Goal: Information Seeking & Learning: Learn about a topic

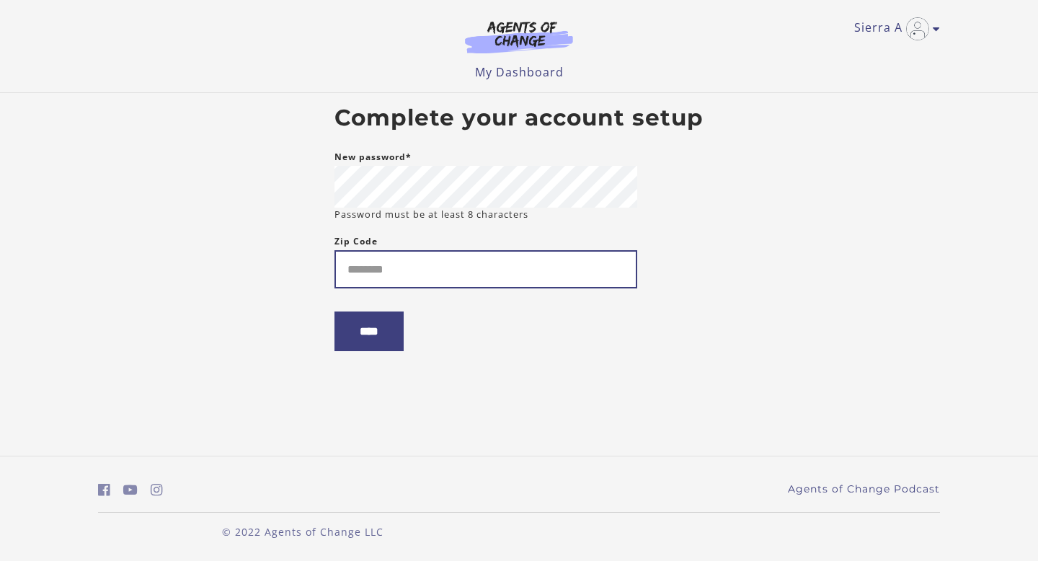
click at [487, 267] on input "Zip Code" at bounding box center [485, 269] width 303 height 38
type input "*****"
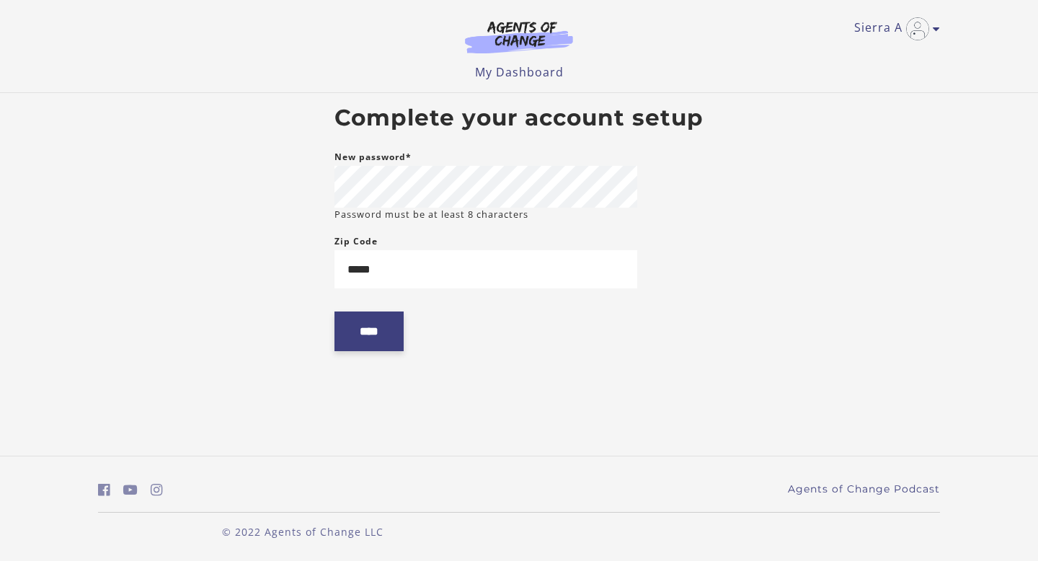
click at [376, 332] on input "****" at bounding box center [368, 331] width 69 height 40
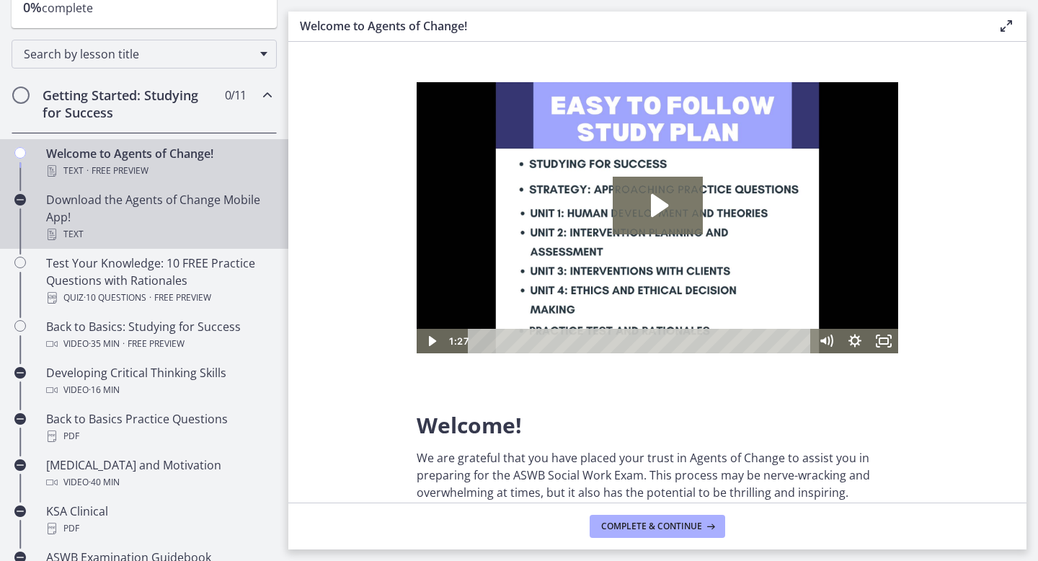
scroll to position [203, 0]
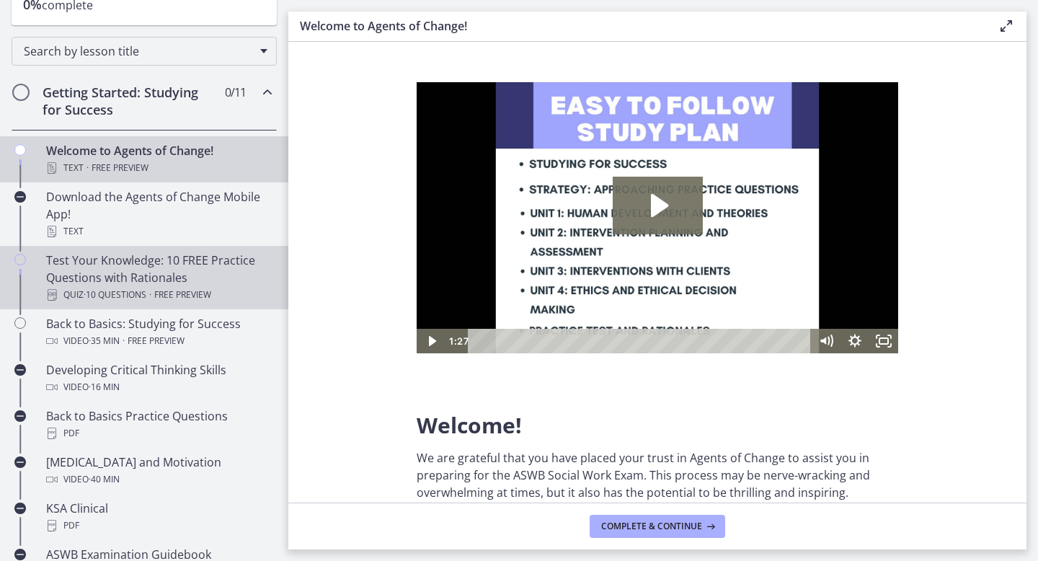
click at [173, 275] on div "Test Your Knowledge: 10 FREE Practice Questions with Rationales Quiz · 10 Quest…" at bounding box center [158, 278] width 225 height 52
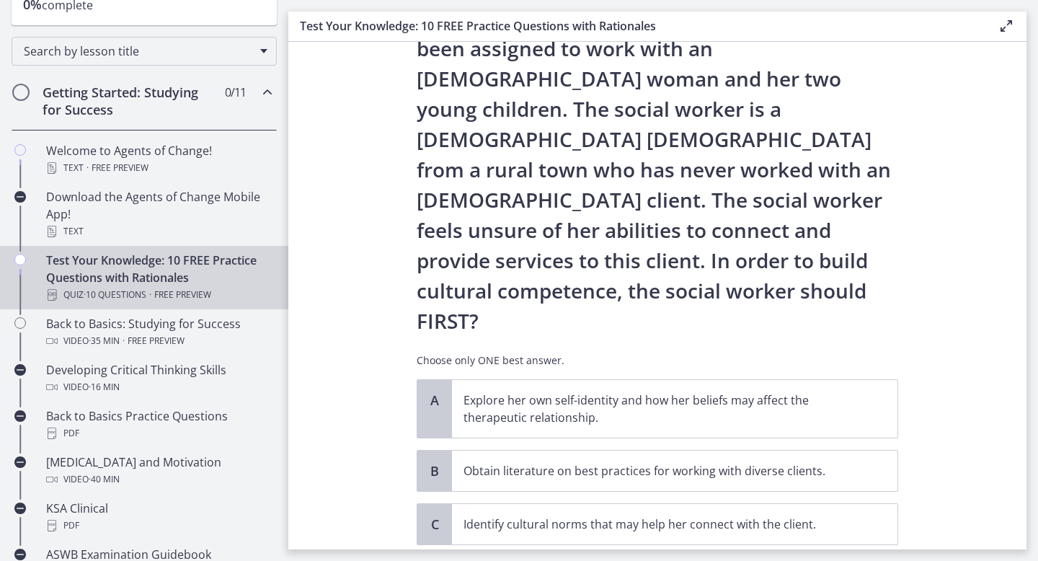
scroll to position [84, 0]
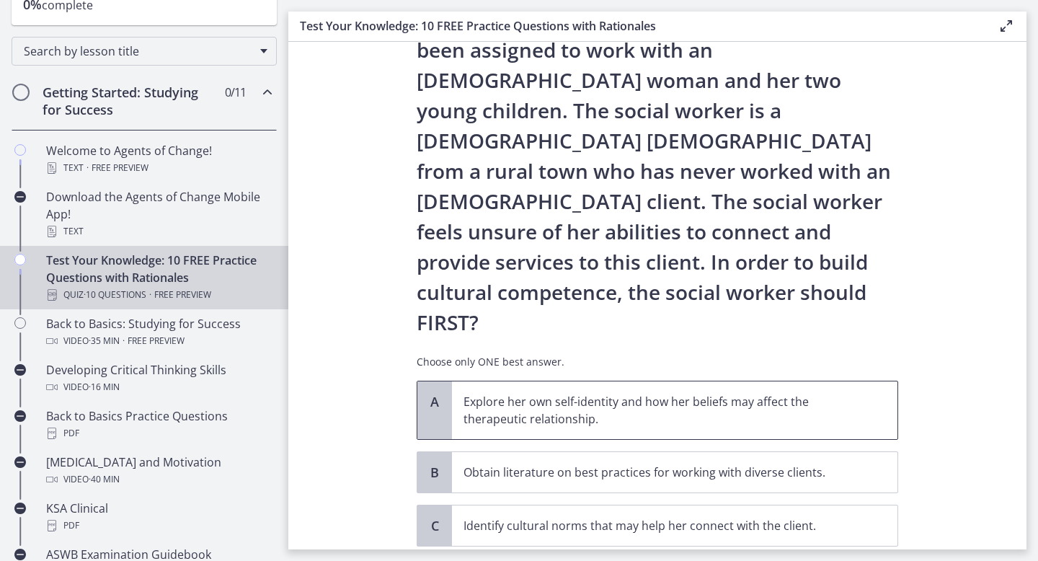
click at [864, 381] on span "Explore her own self-identity and how her beliefs may affect the therapeutic re…" at bounding box center [675, 410] width 446 height 58
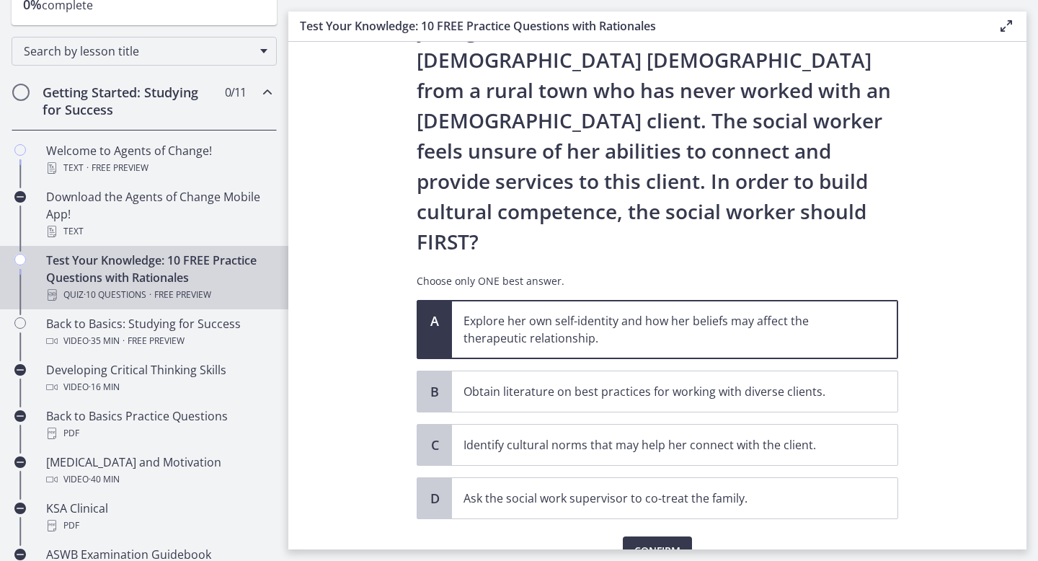
scroll to position [172, 0]
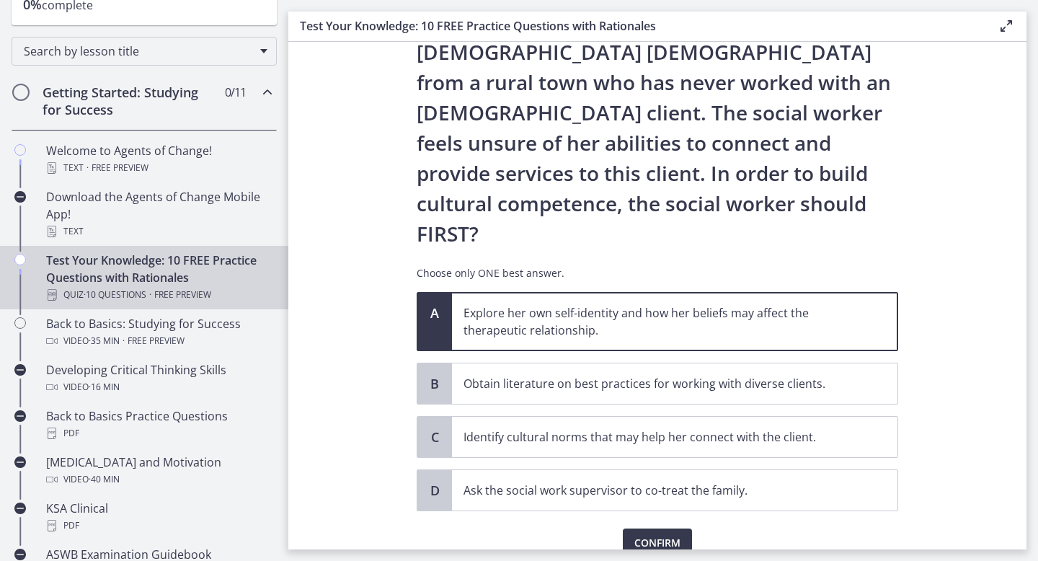
click at [692, 511] on div "Confirm" at bounding box center [658, 534] width 482 height 46
click at [659, 534] on span "Confirm" at bounding box center [657, 542] width 46 height 17
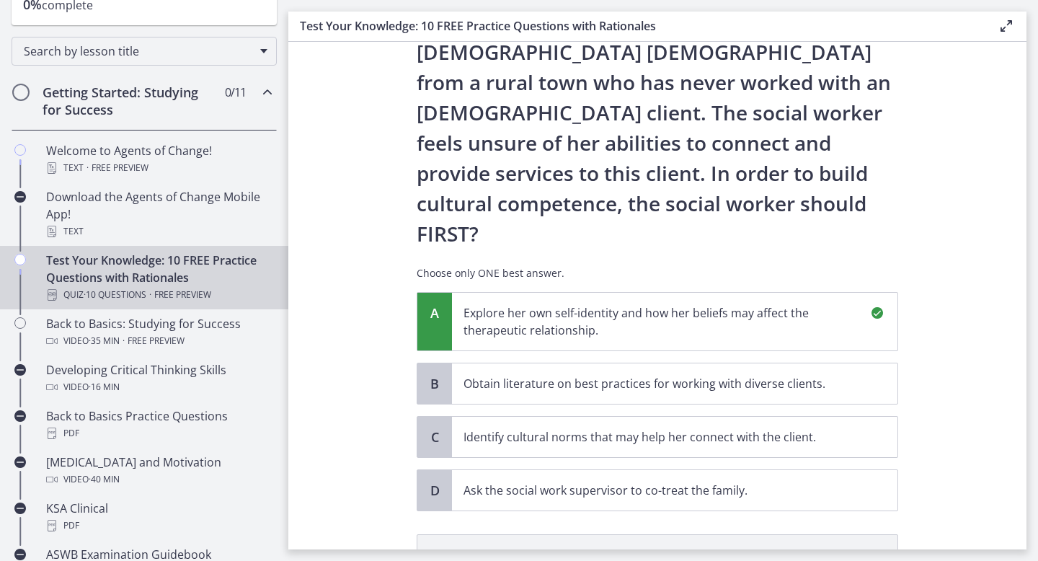
scroll to position [346, 0]
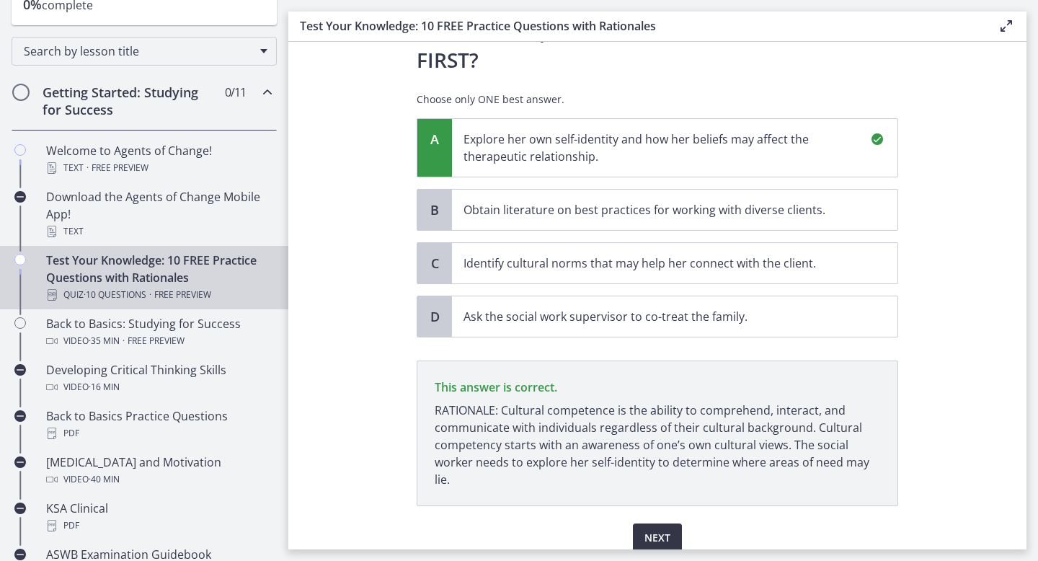
click at [655, 529] on span "Next" at bounding box center [657, 537] width 26 height 17
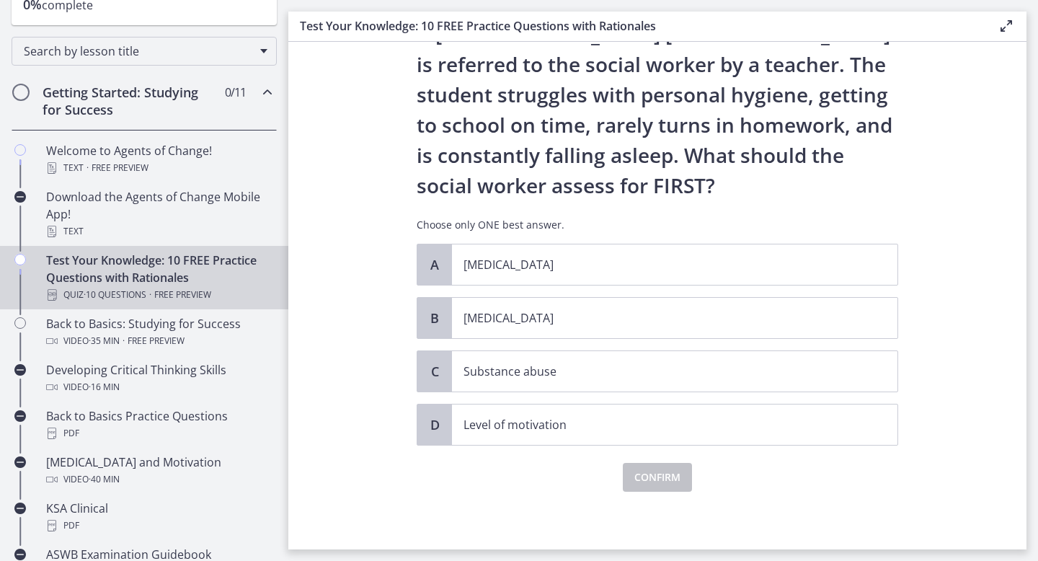
scroll to position [0, 0]
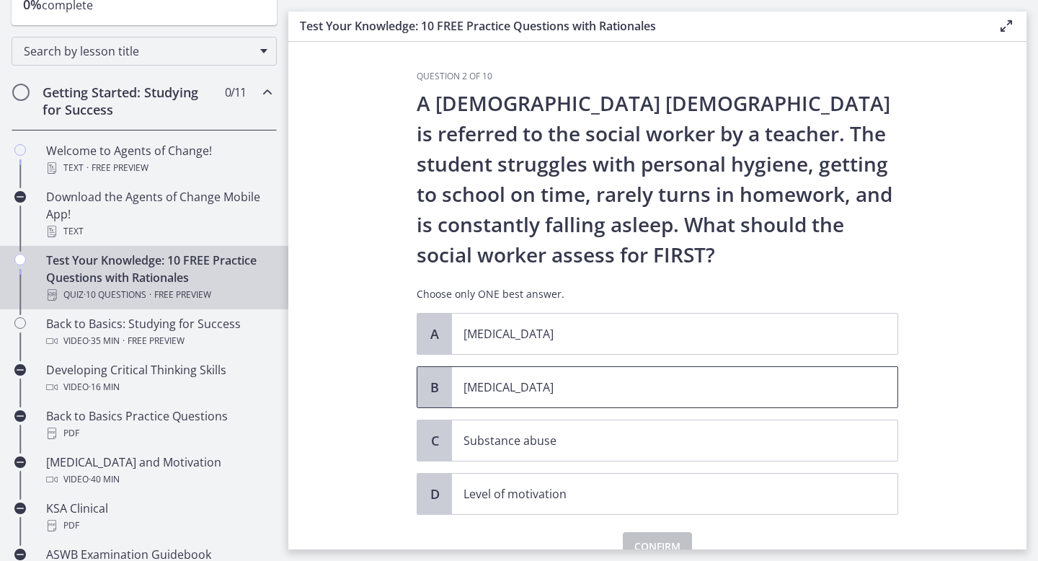
click at [628, 384] on p "Child neglect" at bounding box center [661, 386] width 394 height 17
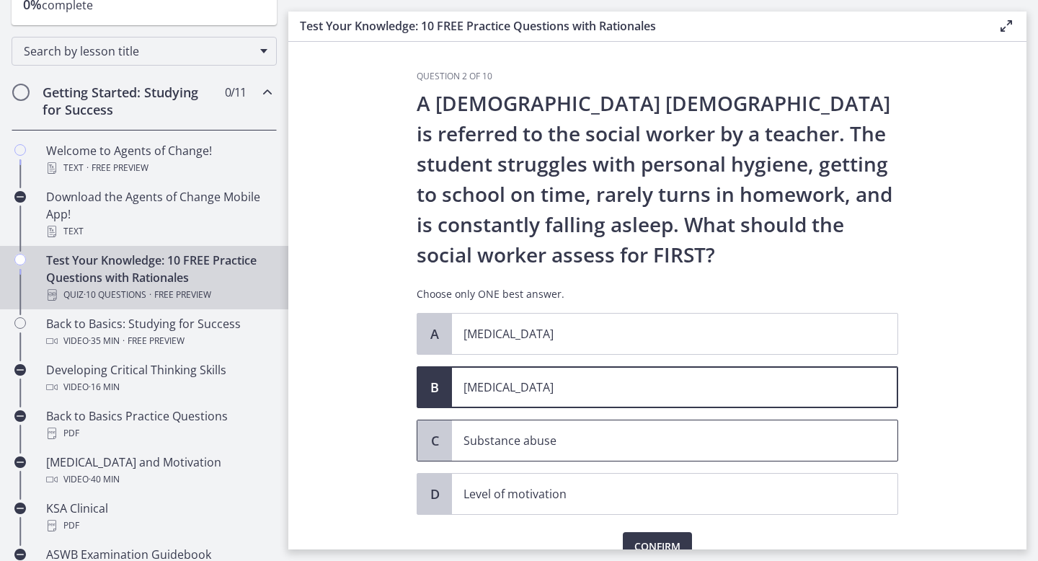
scroll to position [49, 0]
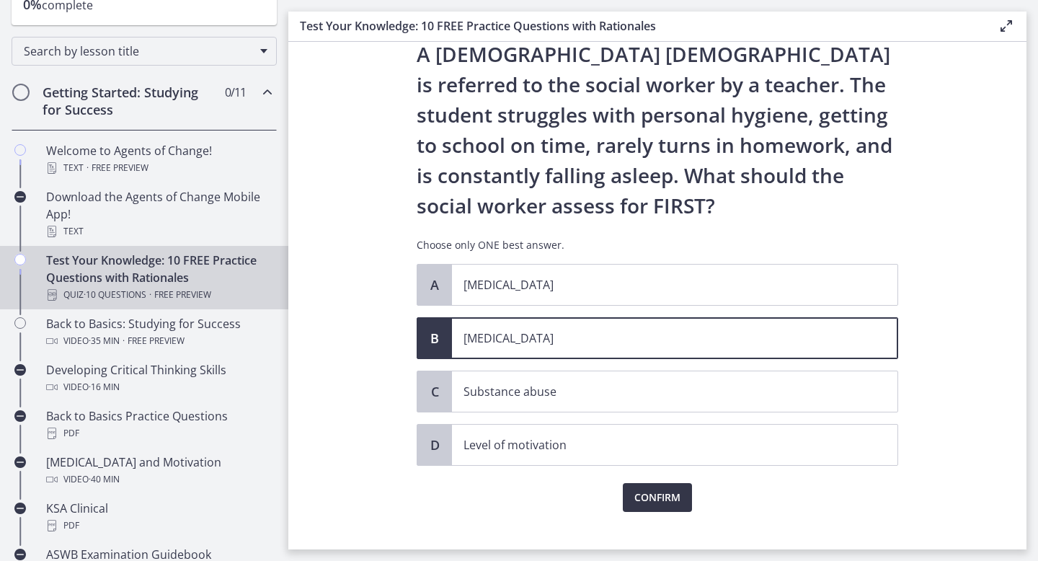
click at [639, 509] on button "Confirm" at bounding box center [657, 497] width 69 height 29
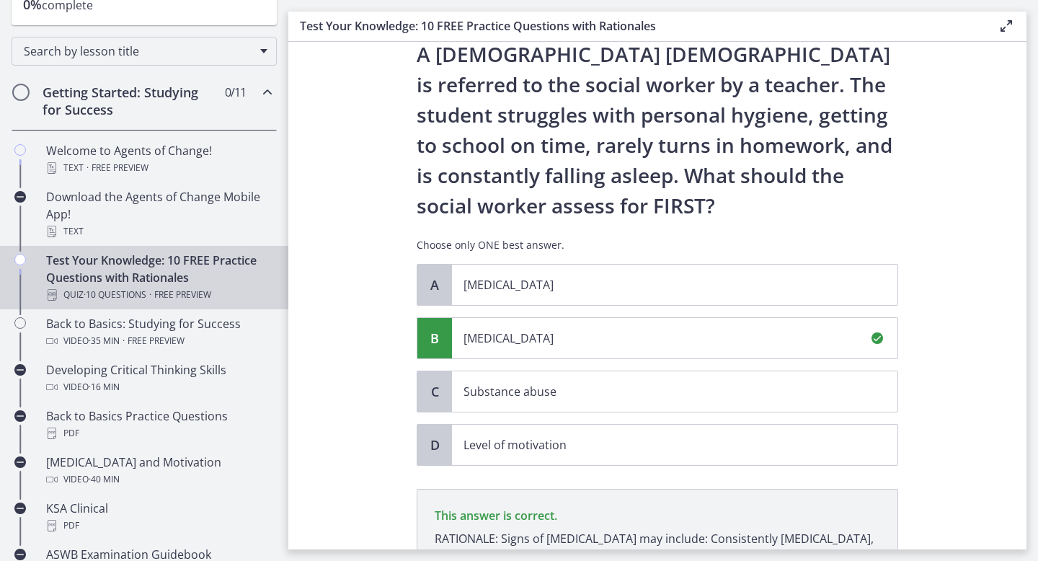
scroll to position [238, 0]
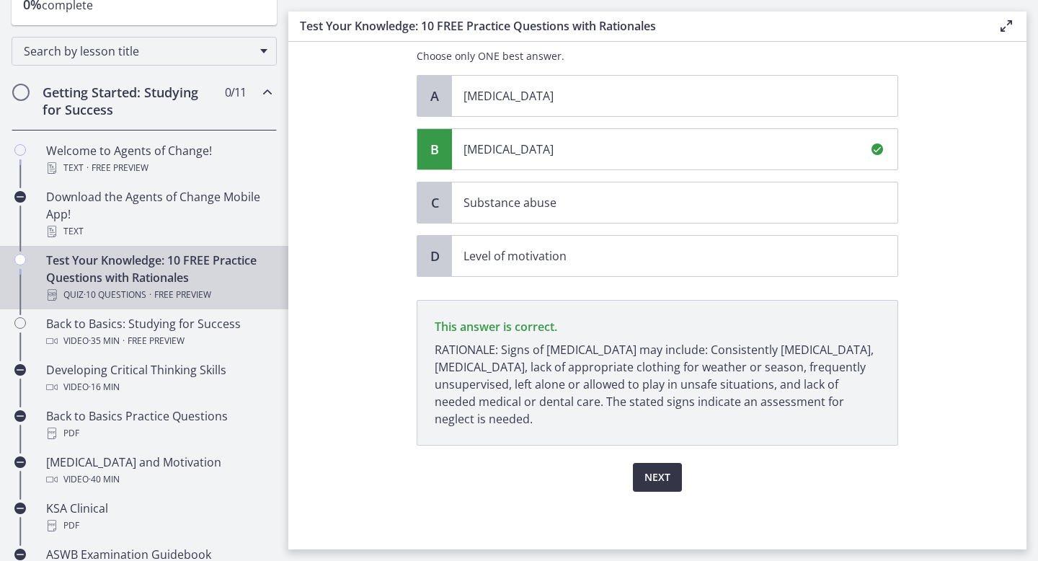
click at [668, 483] on span "Next" at bounding box center [657, 477] width 26 height 17
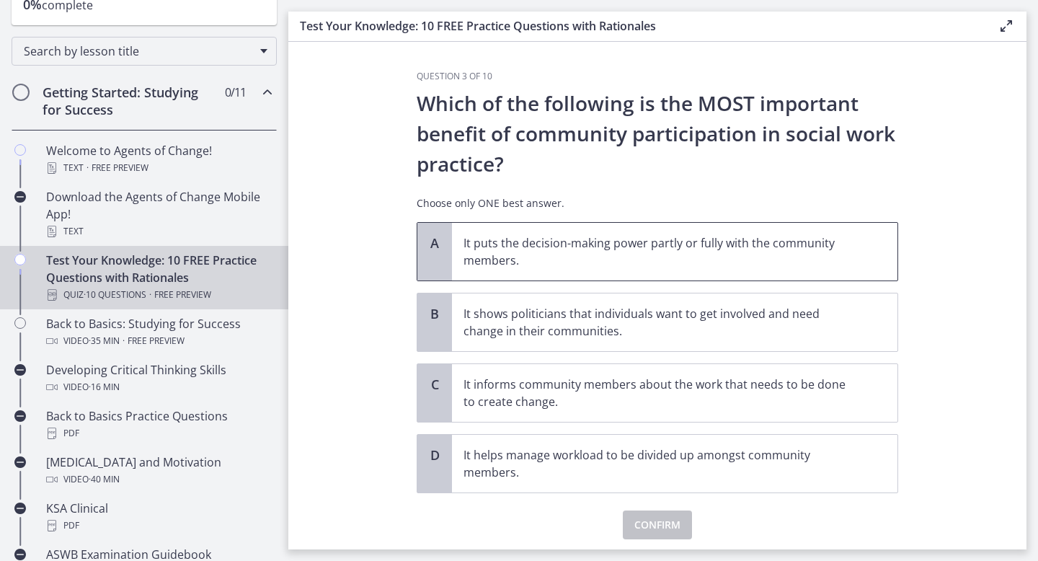
click at [851, 265] on p "It puts the decision-making power partly or fully with the community members." at bounding box center [661, 251] width 394 height 35
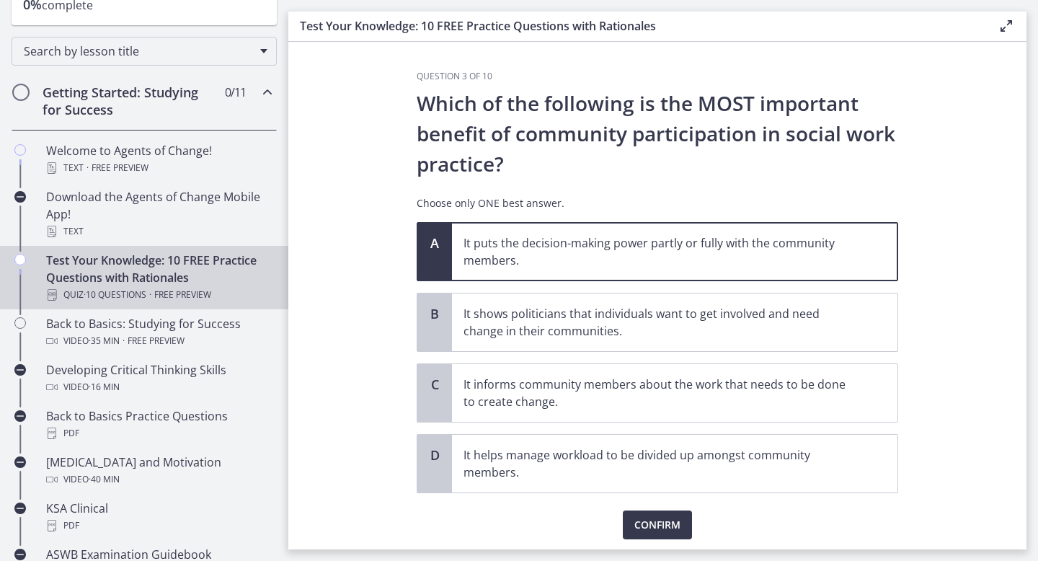
click at [652, 542] on div "Question 3 of 10 Which of the following is the MOST important benefit of commun…" at bounding box center [657, 310] width 505 height 479
click at [652, 531] on span "Confirm" at bounding box center [657, 524] width 46 height 17
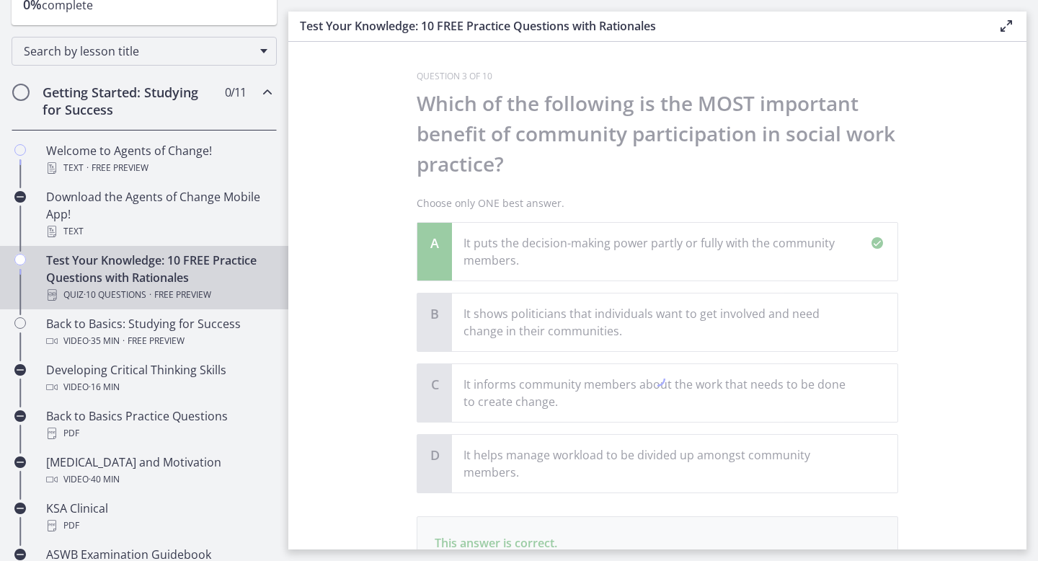
scroll to position [199, 0]
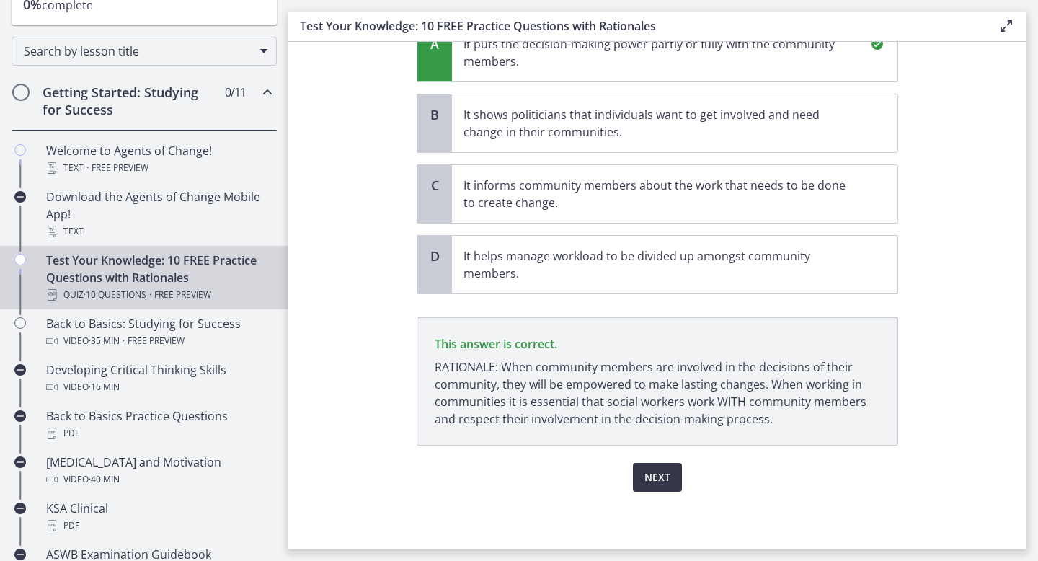
click at [655, 481] on span "Next" at bounding box center [657, 477] width 26 height 17
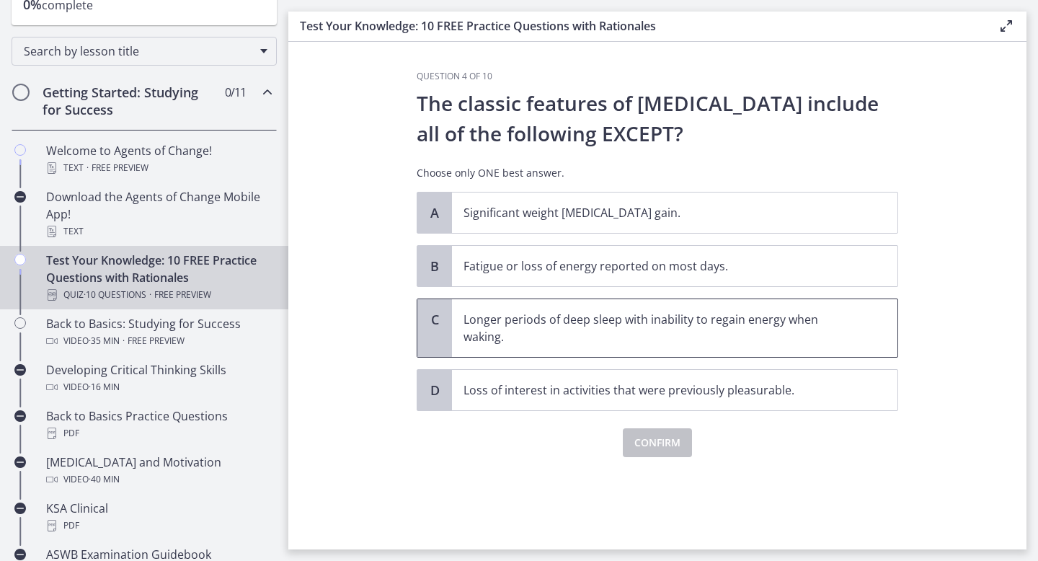
click at [685, 333] on p "Longer periods of deep sleep with inability to regain energy when waking." at bounding box center [661, 328] width 394 height 35
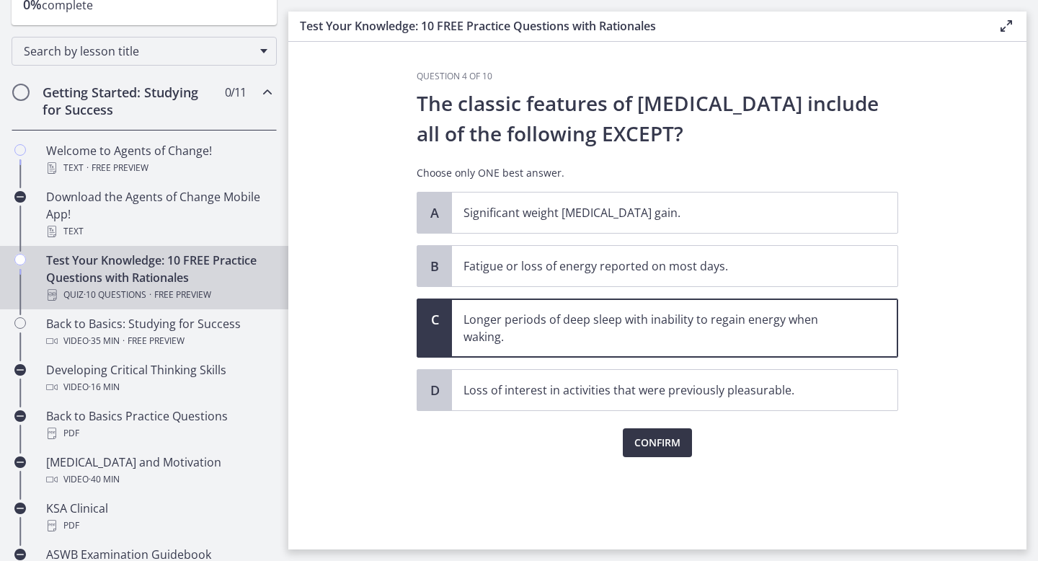
click at [650, 440] on span "Confirm" at bounding box center [657, 442] width 46 height 17
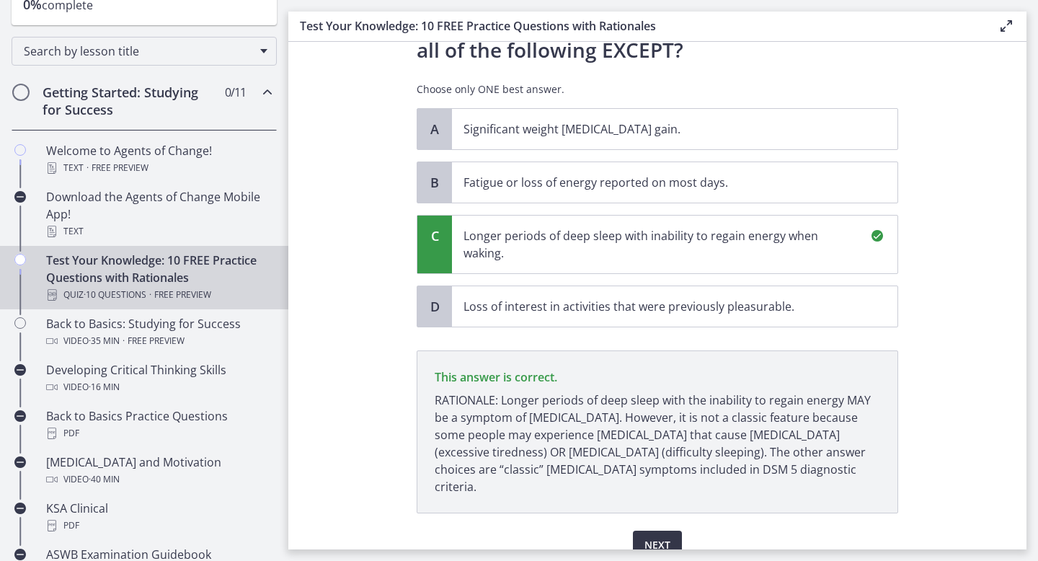
scroll to position [134, 0]
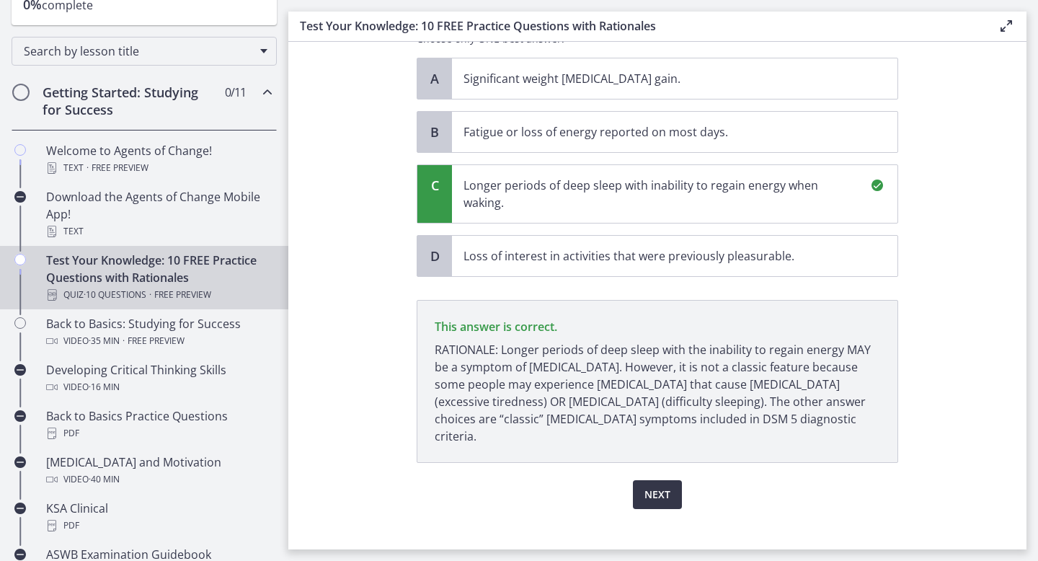
click at [655, 486] on span "Next" at bounding box center [657, 494] width 26 height 17
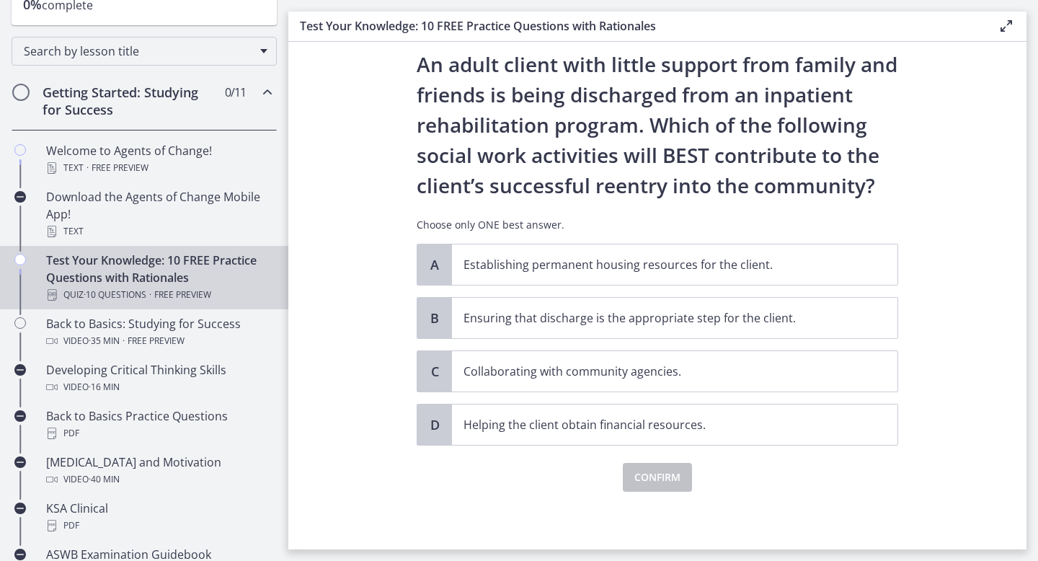
scroll to position [0, 0]
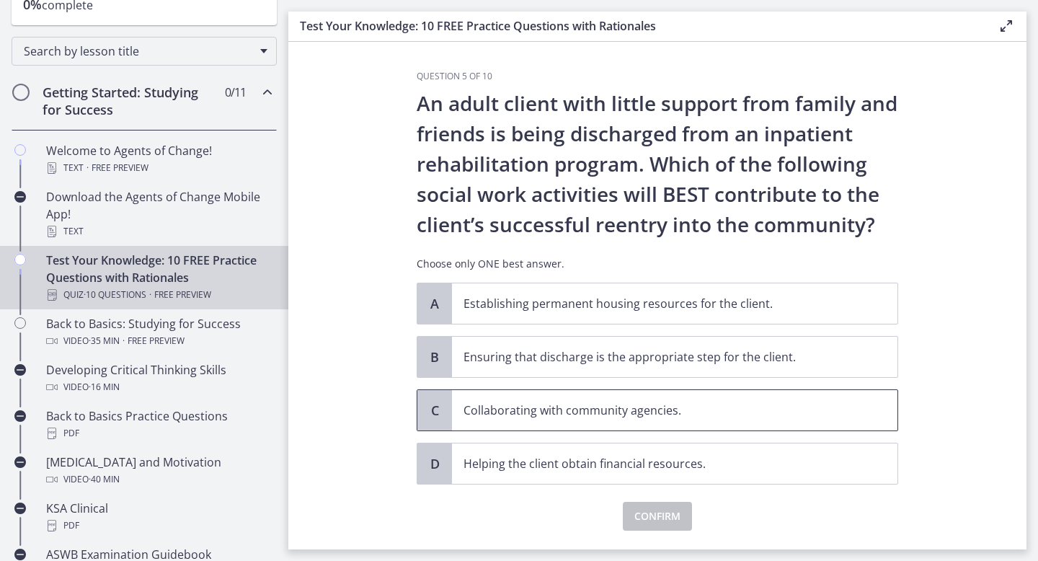
click at [646, 408] on p "Collaborating with community agencies." at bounding box center [661, 410] width 394 height 17
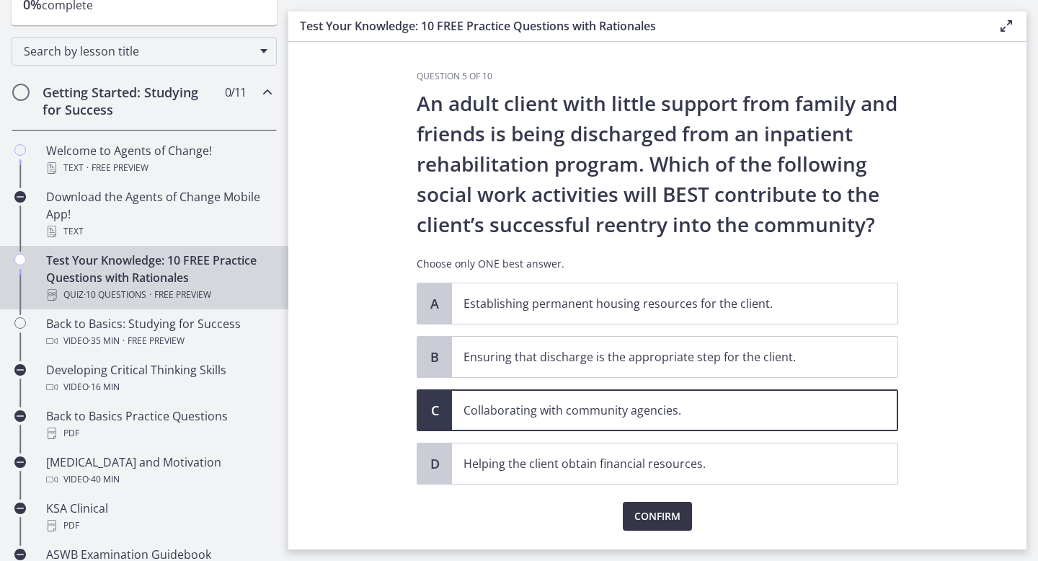
click at [658, 526] on button "Confirm" at bounding box center [657, 516] width 69 height 29
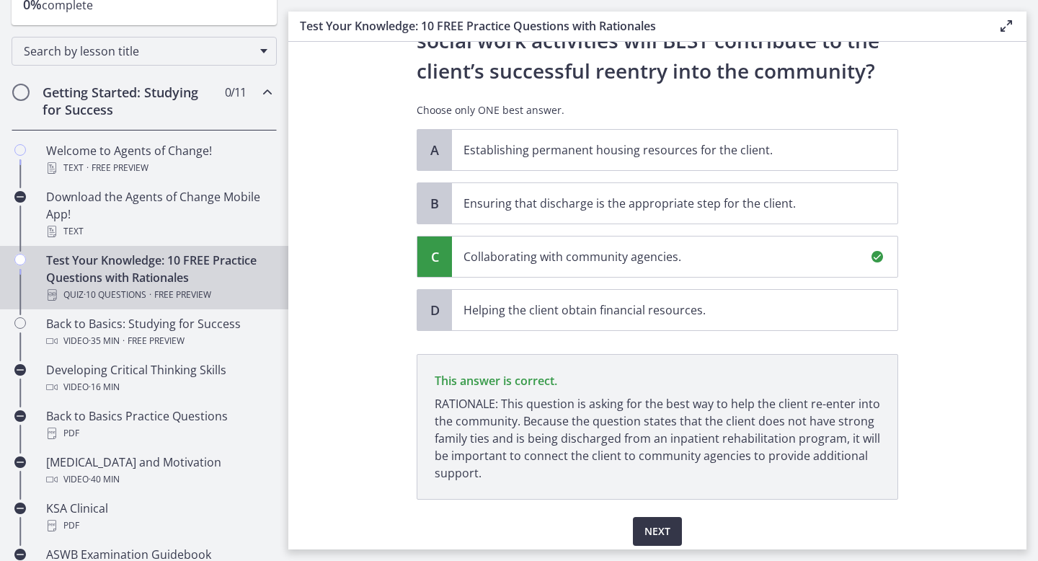
scroll to position [208, 0]
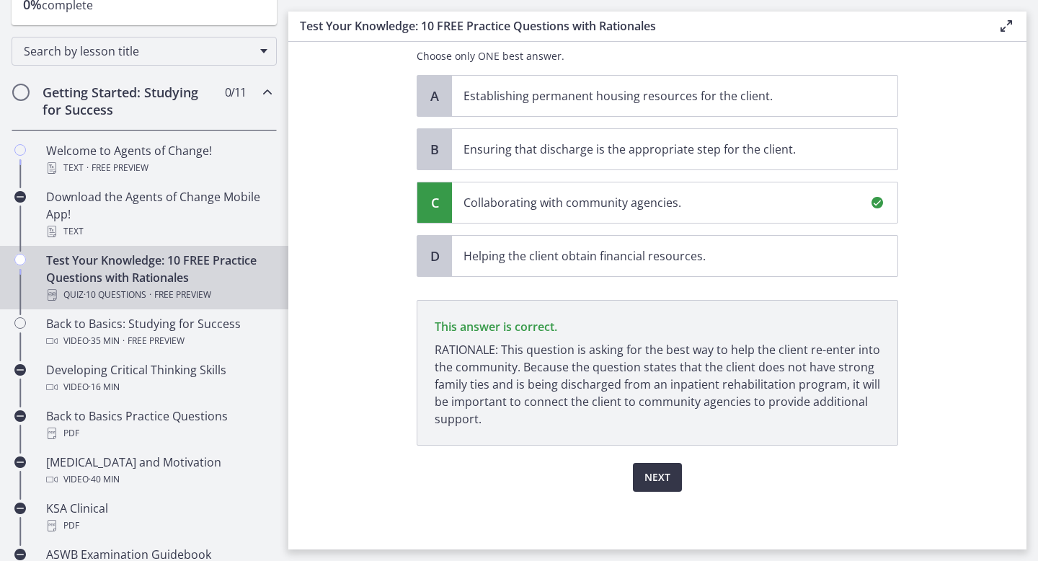
click at [659, 474] on span "Next" at bounding box center [657, 477] width 26 height 17
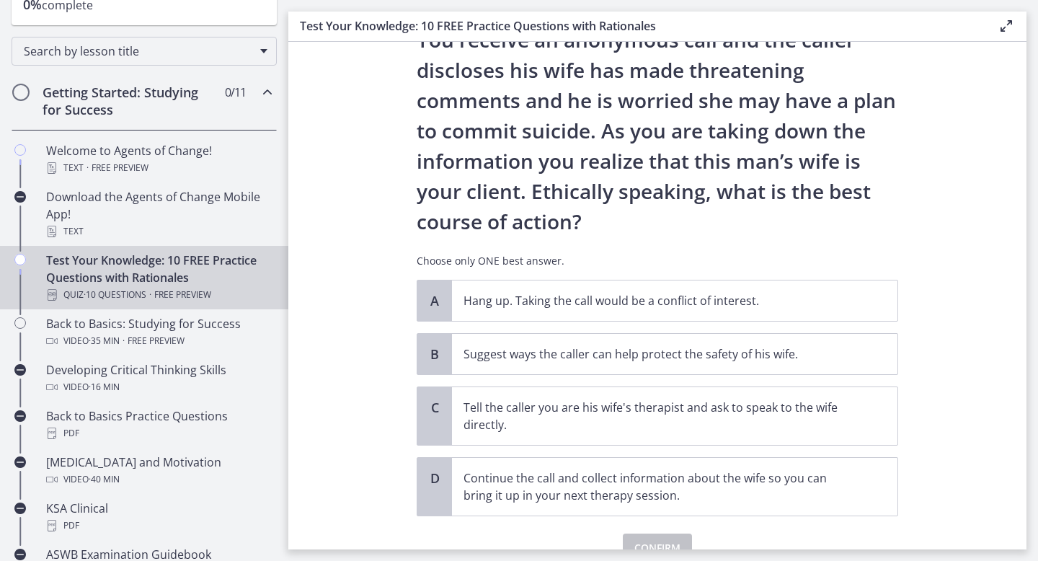
scroll to position [91, 0]
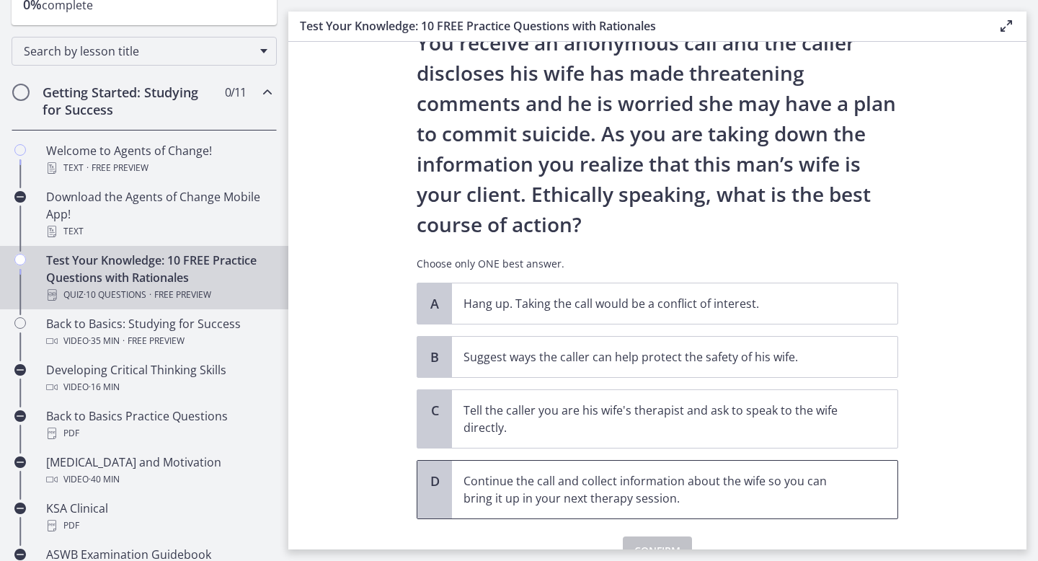
click at [607, 477] on p "Continue the call and collect information about the wife so you can bring it up…" at bounding box center [661, 489] width 394 height 35
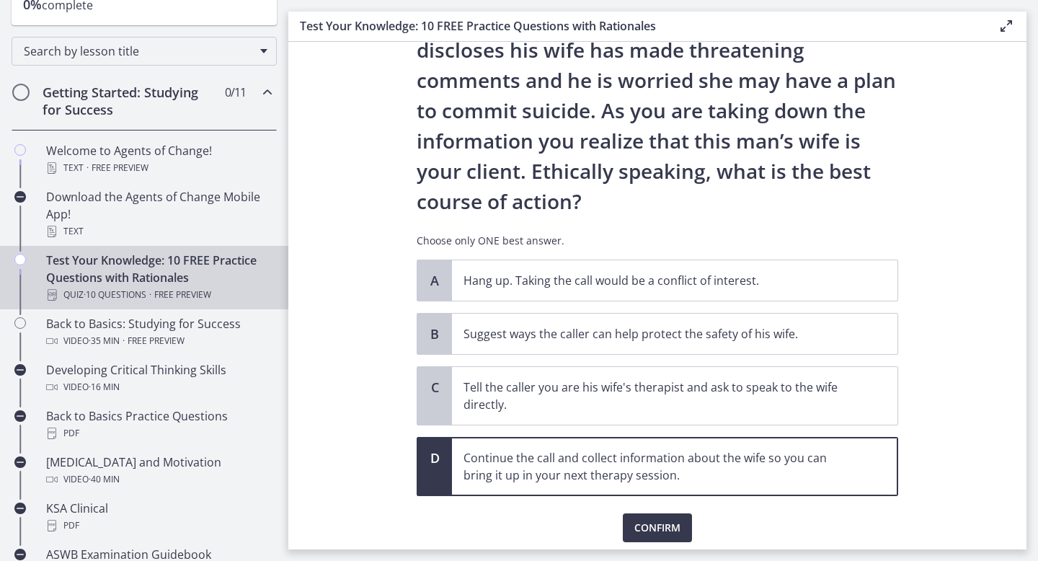
scroll to position [122, 0]
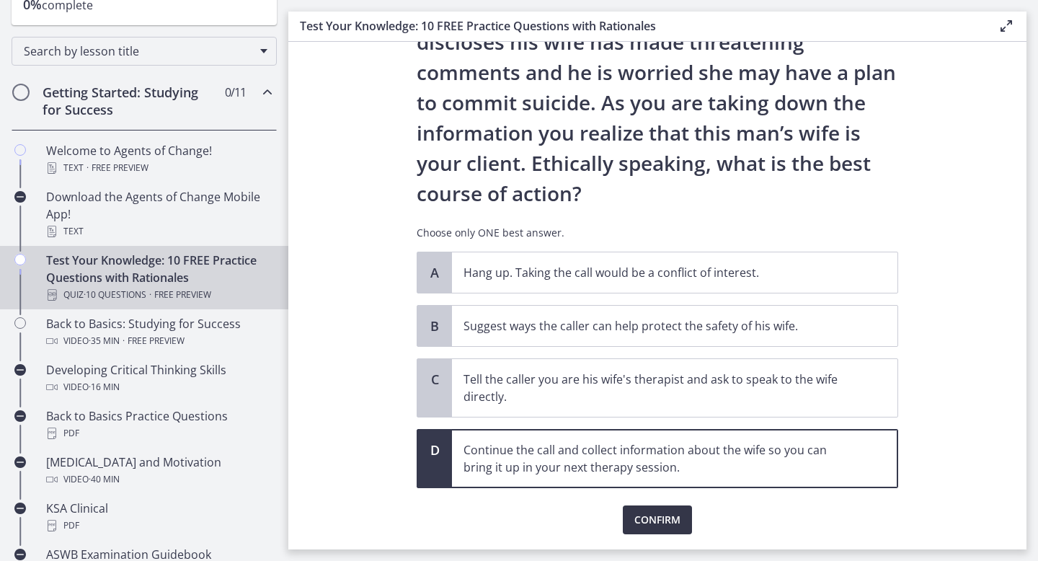
click at [642, 516] on span "Confirm" at bounding box center [657, 519] width 46 height 17
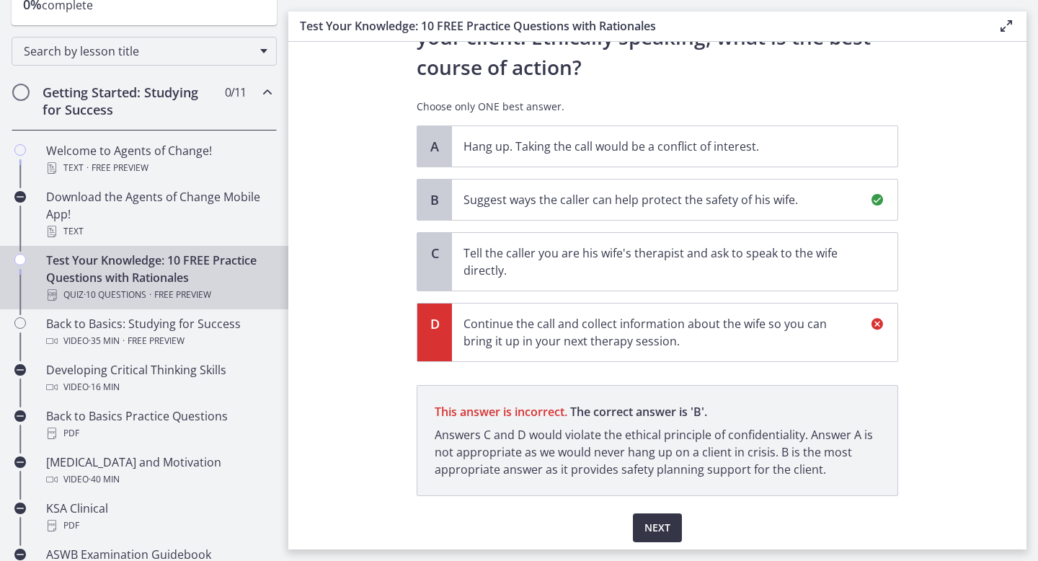
scroll to position [298, 0]
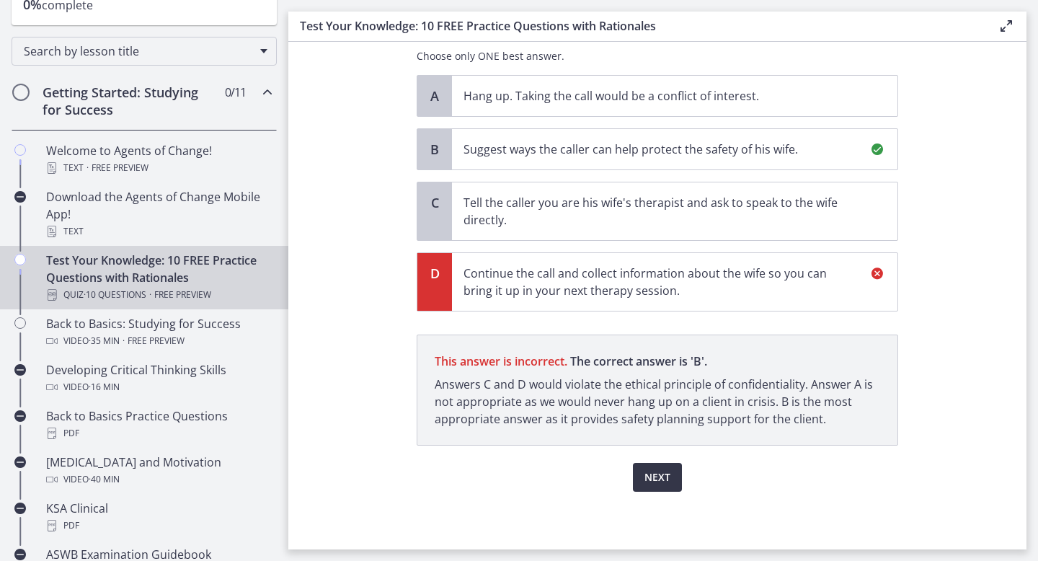
click at [637, 469] on button "Next" at bounding box center [657, 477] width 49 height 29
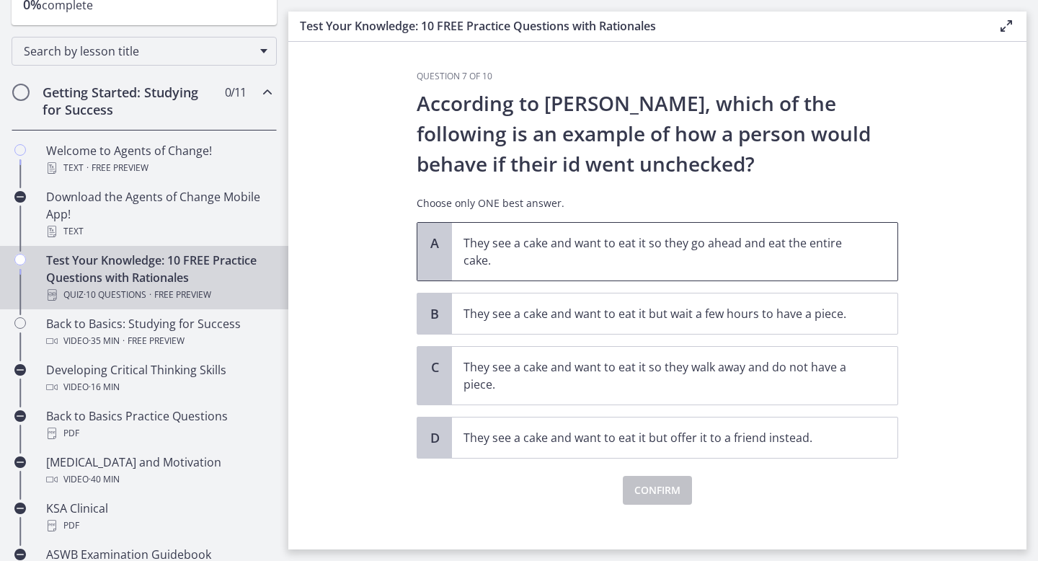
click at [644, 236] on p "They see a cake and want to eat it so they go ahead and eat the entire cake." at bounding box center [661, 251] width 394 height 35
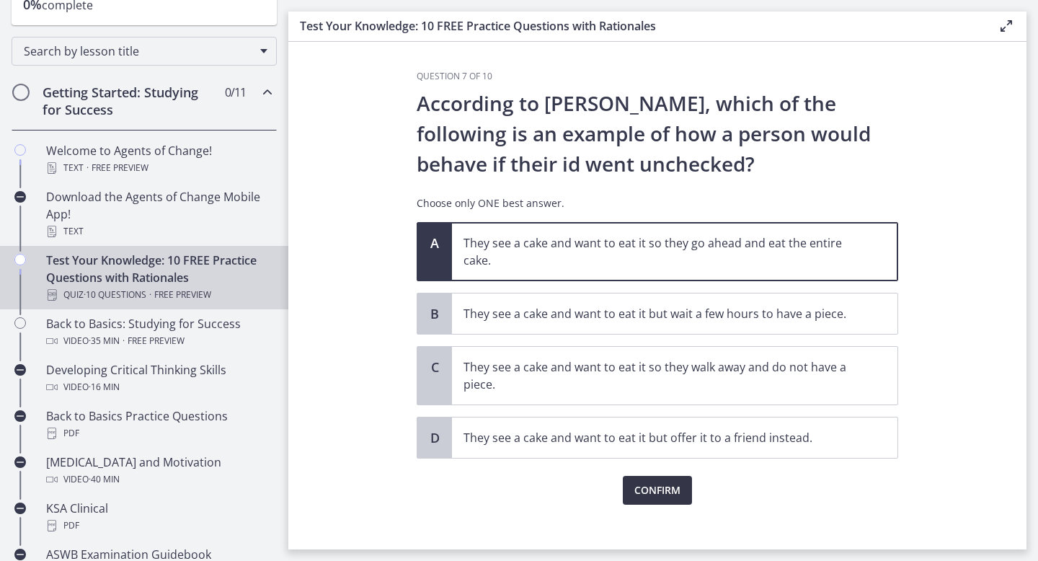
click at [646, 484] on span "Confirm" at bounding box center [657, 490] width 46 height 17
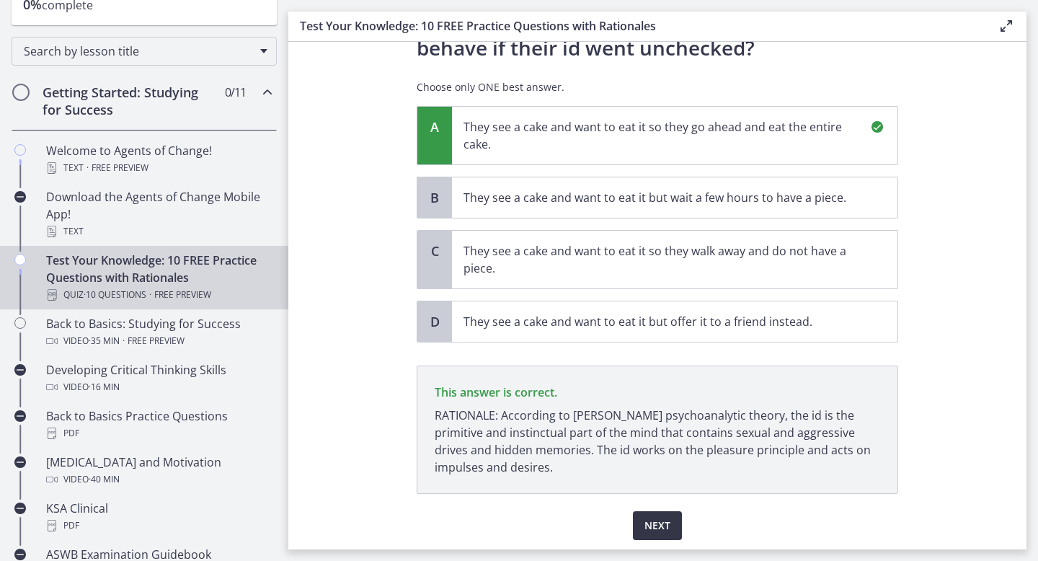
scroll to position [164, 0]
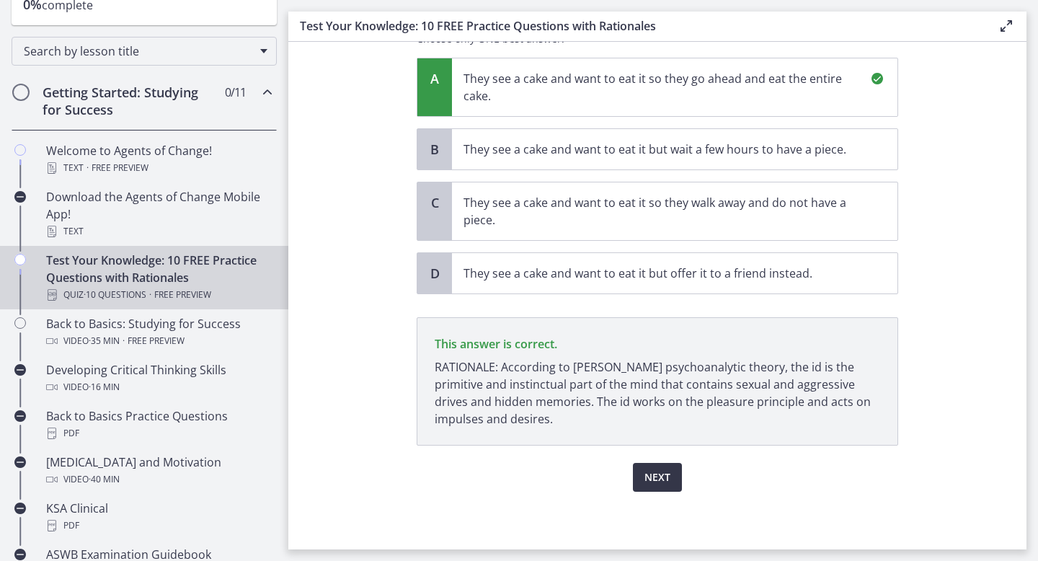
click at [665, 484] on span "Next" at bounding box center [657, 477] width 26 height 17
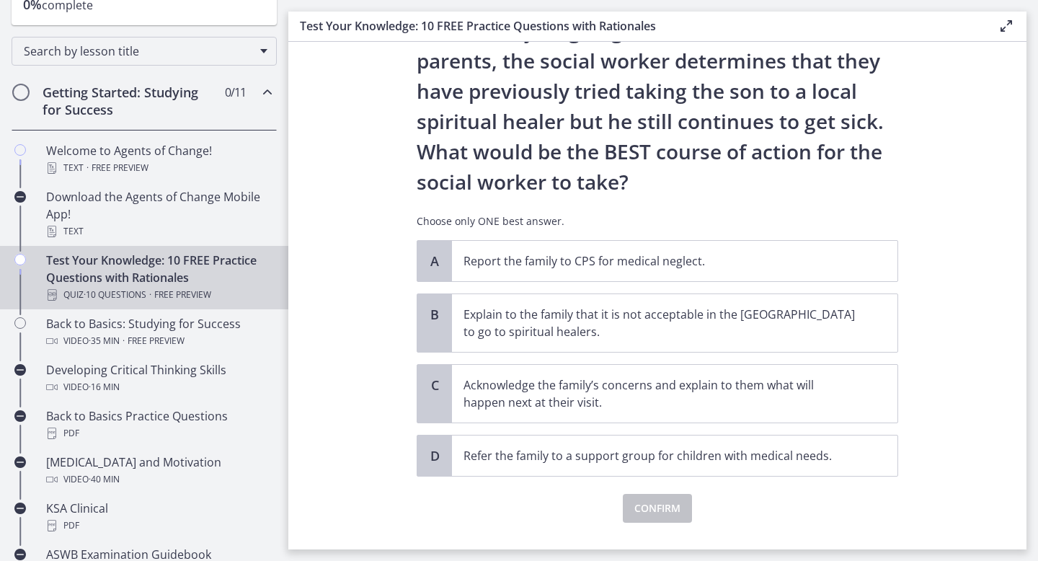
scroll to position [231, 0]
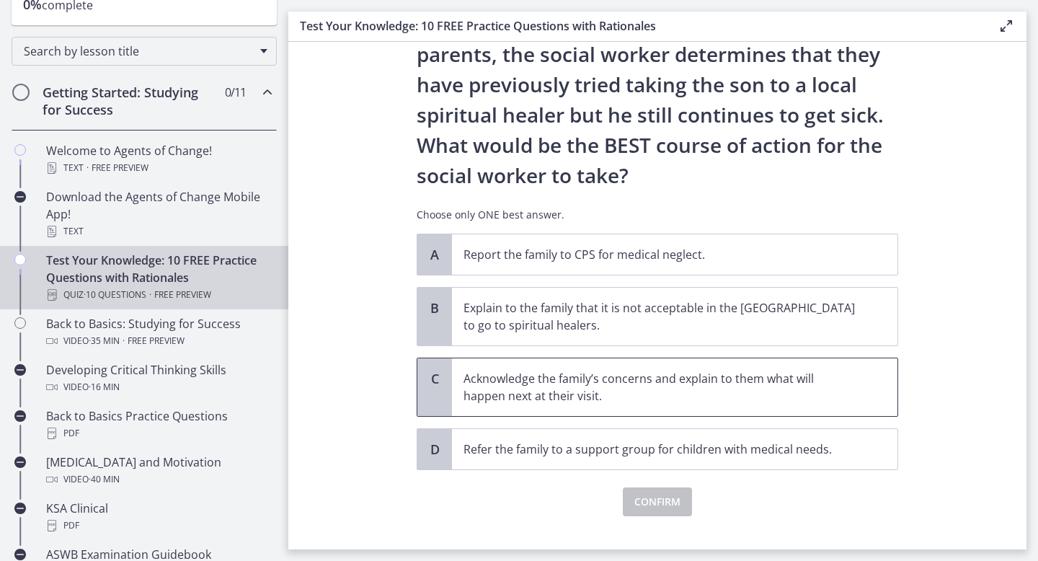
click at [699, 388] on p "Acknowledge the family’s concerns and explain to them what will happen next at …" at bounding box center [661, 387] width 394 height 35
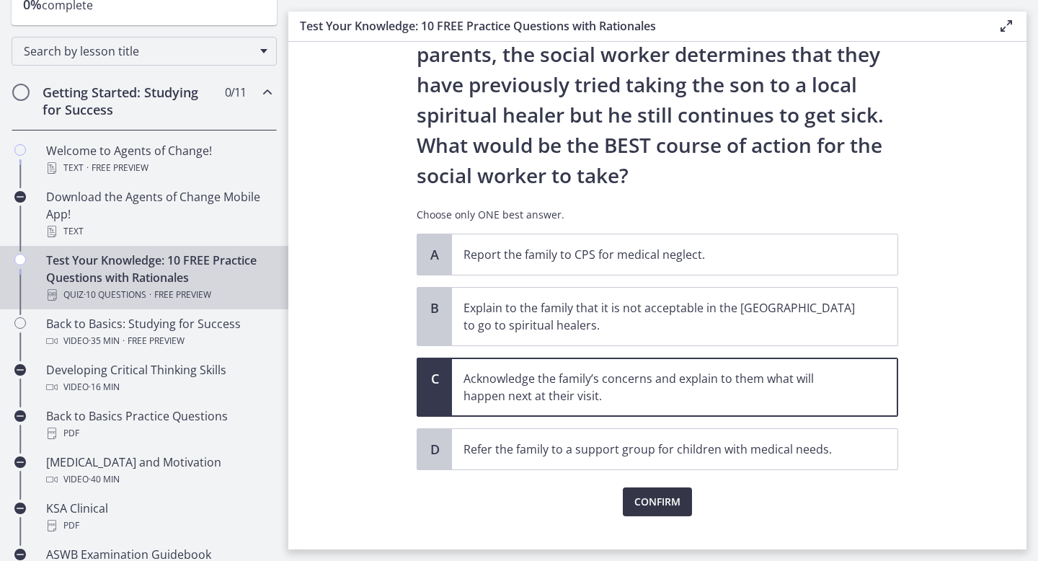
click at [662, 498] on span "Confirm" at bounding box center [657, 501] width 46 height 17
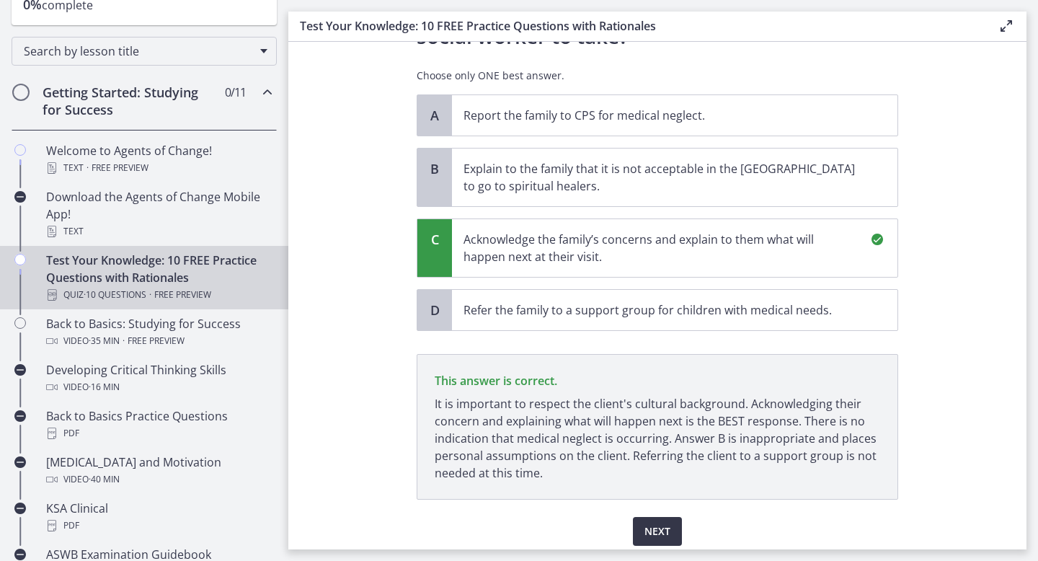
scroll to position [424, 0]
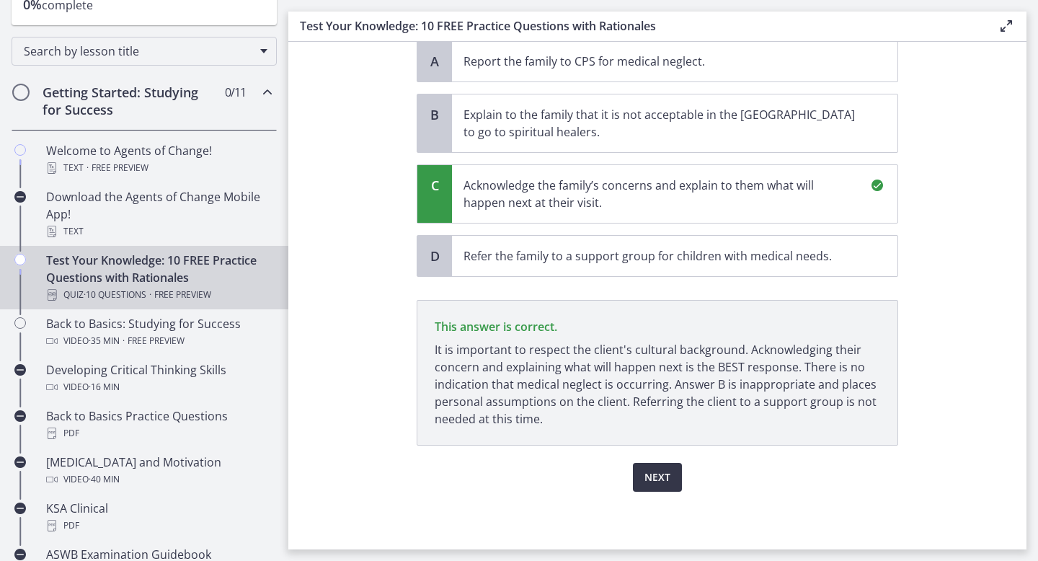
click at [657, 473] on span "Next" at bounding box center [657, 477] width 26 height 17
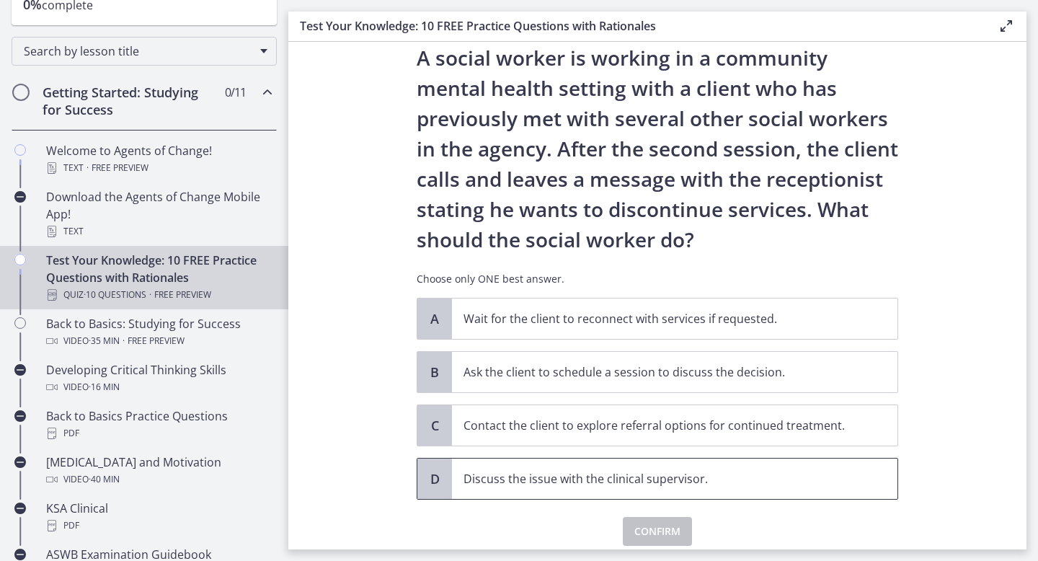
scroll to position [53, 0]
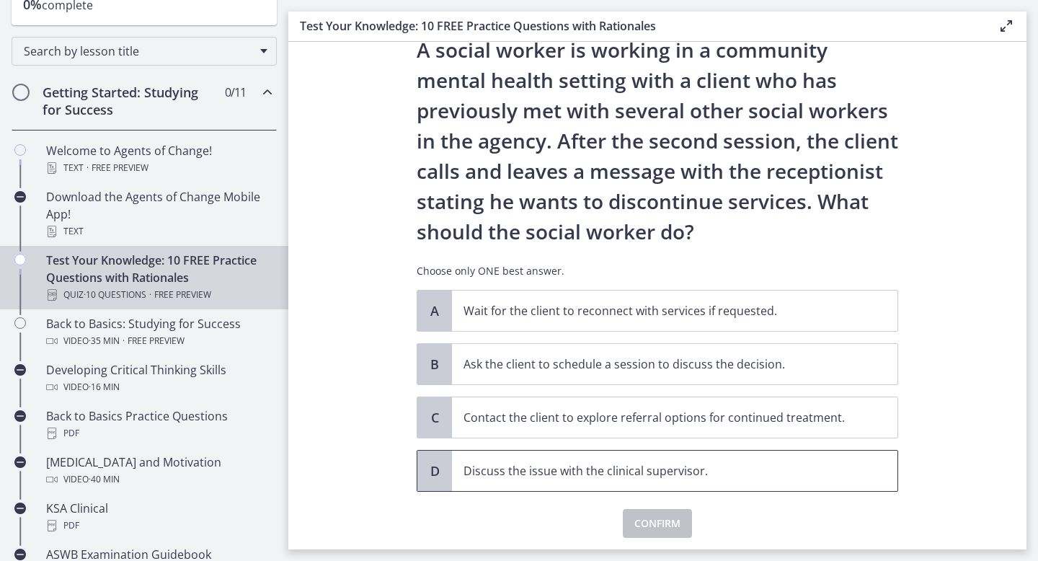
click at [659, 474] on p "Discuss the issue with the clinical supervisor." at bounding box center [661, 470] width 394 height 17
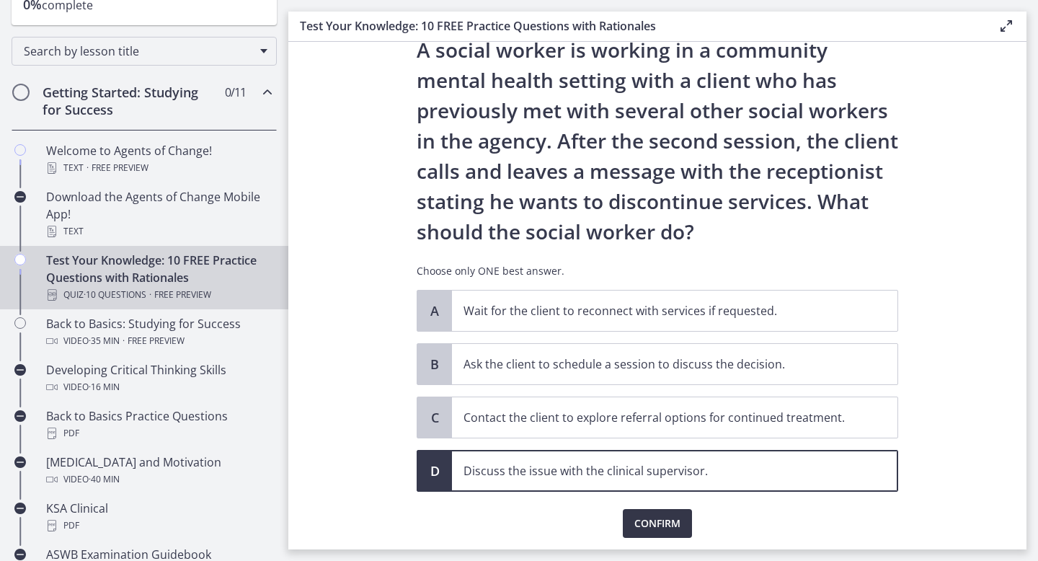
click at [643, 509] on button "Confirm" at bounding box center [657, 523] width 69 height 29
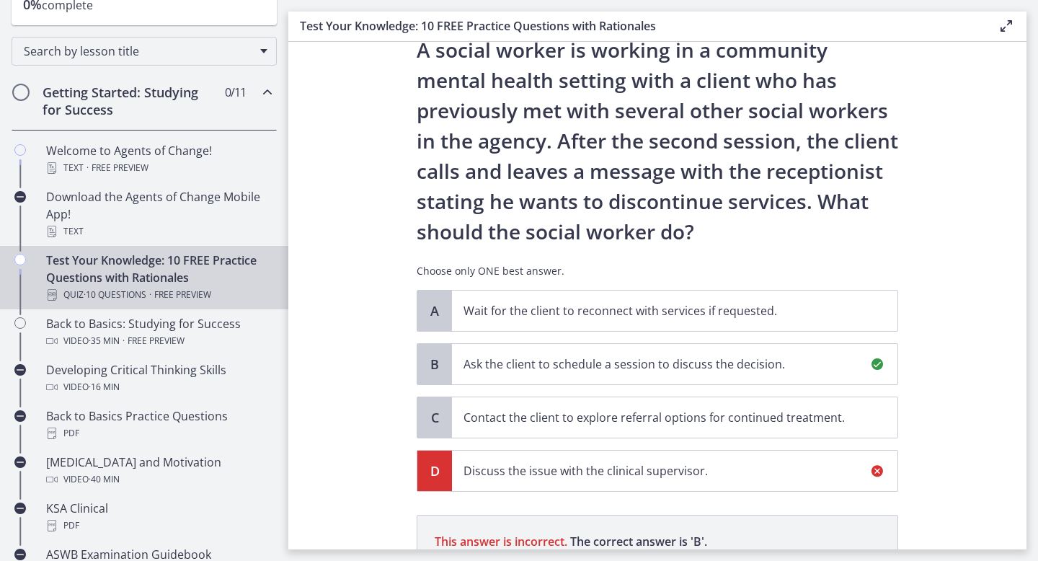
scroll to position [268, 0]
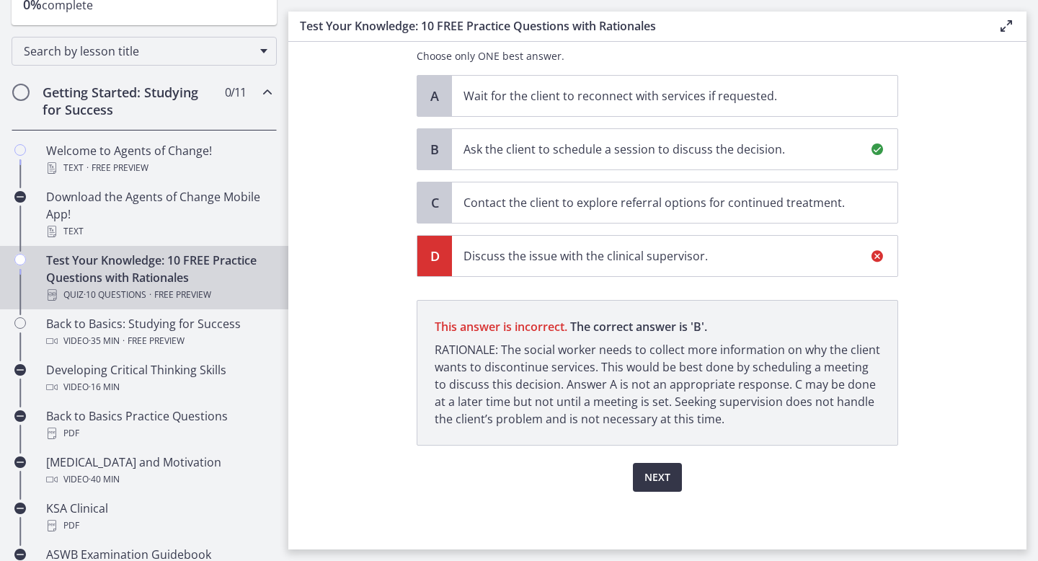
click at [660, 484] on span "Next" at bounding box center [657, 477] width 26 height 17
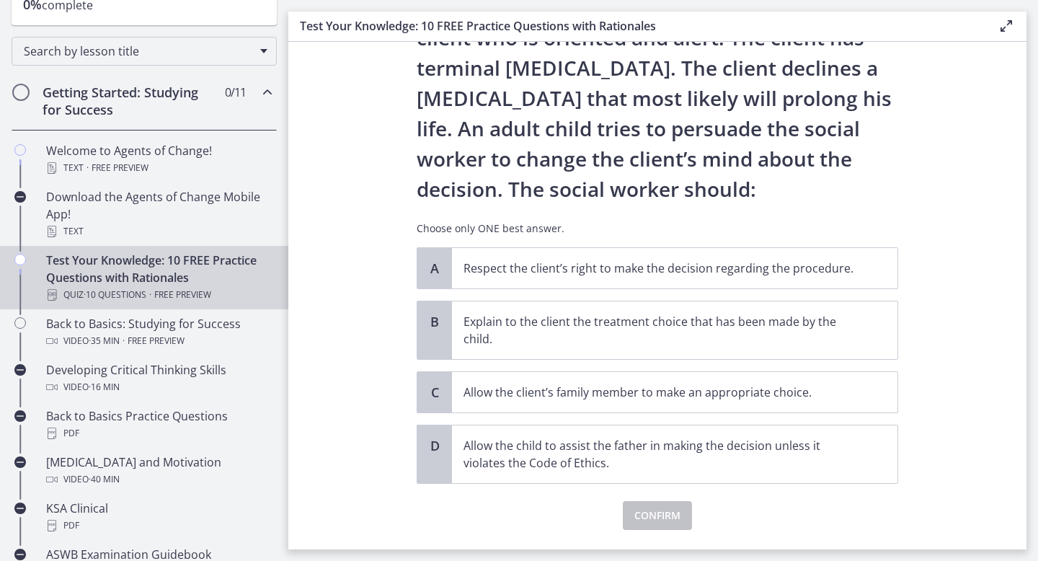
scroll to position [98, 0]
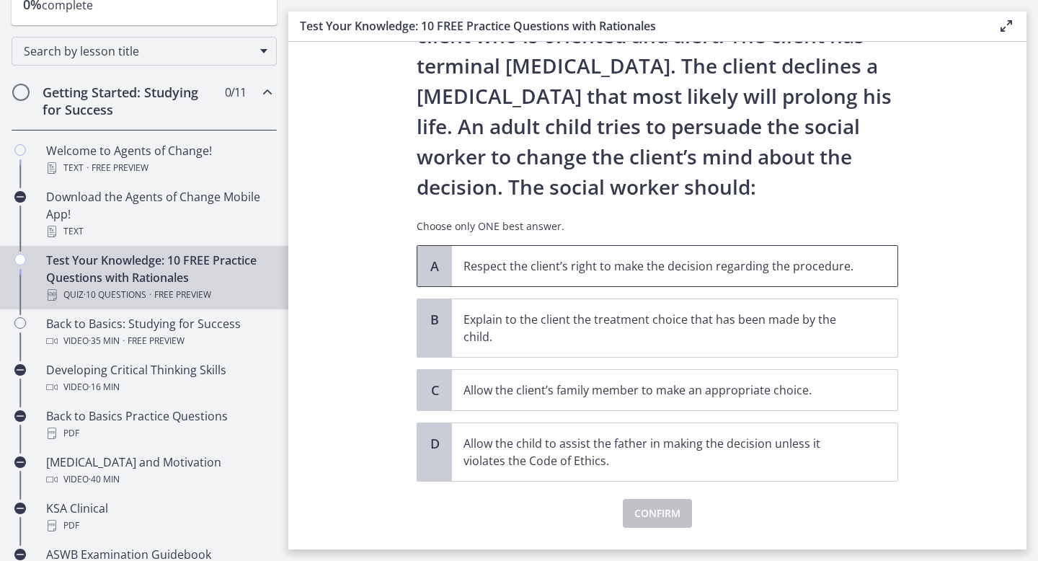
click at [807, 272] on p "Respect the client’s right to make the decision regarding the procedure." at bounding box center [661, 265] width 394 height 17
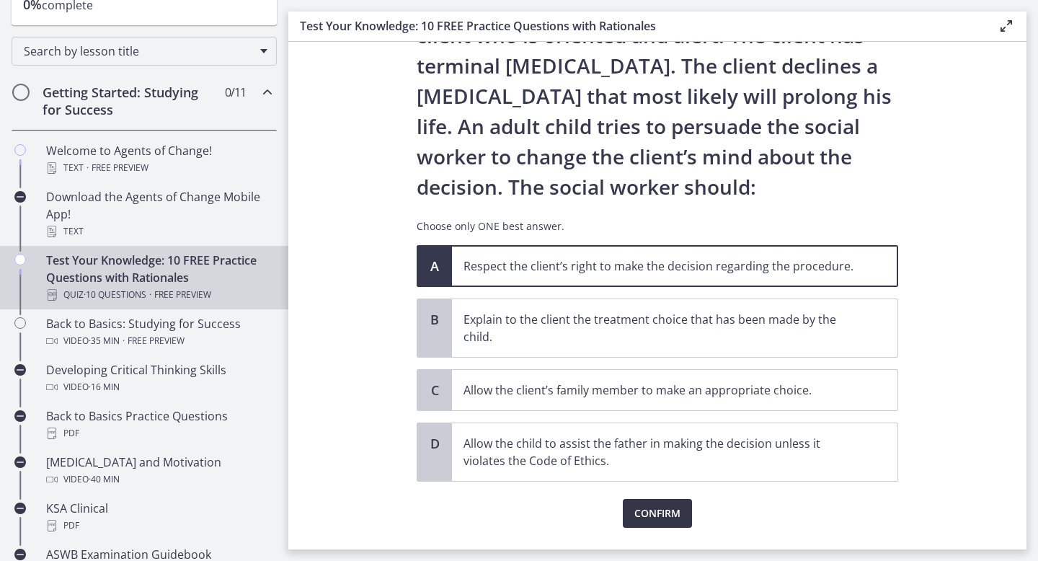
click at [670, 515] on span "Confirm" at bounding box center [657, 513] width 46 height 17
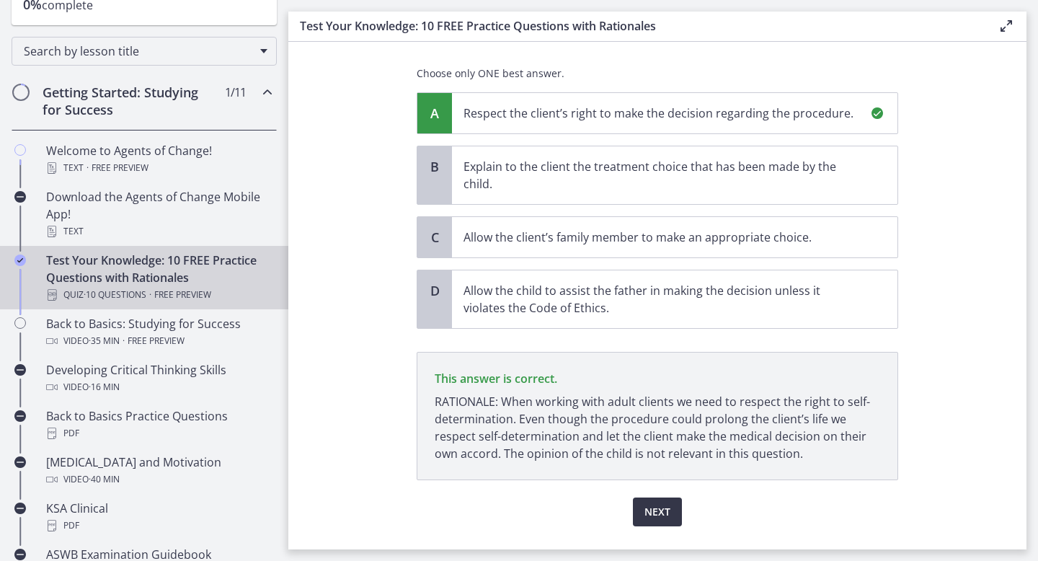
scroll to position [285, 0]
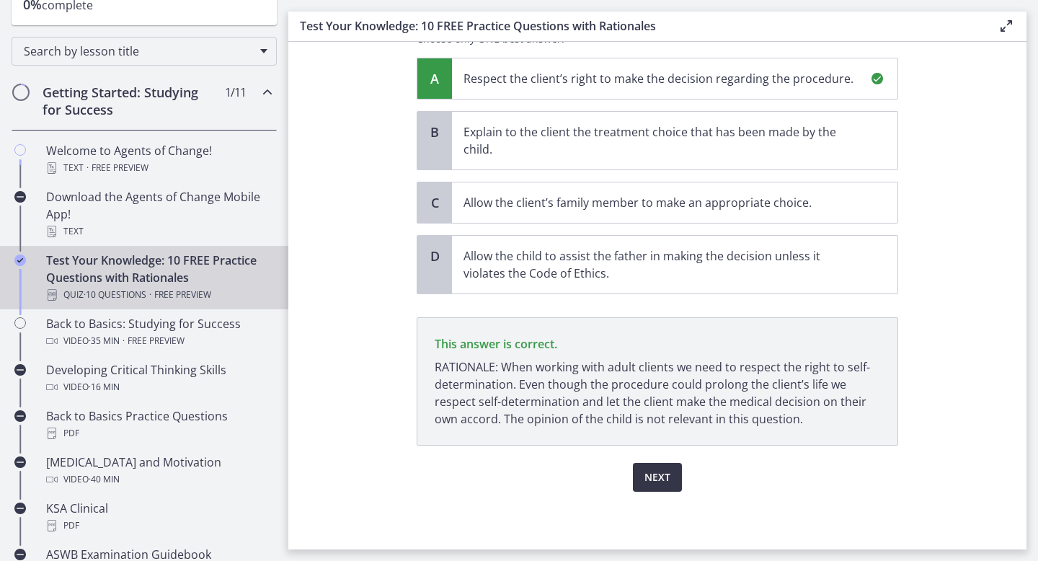
click at [660, 487] on button "Next" at bounding box center [657, 477] width 49 height 29
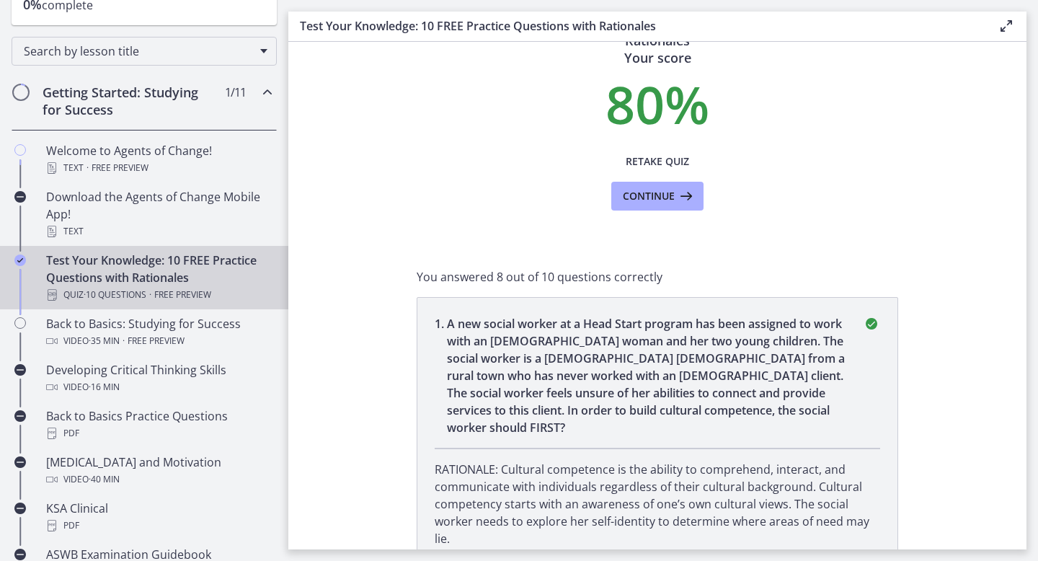
scroll to position [0, 0]
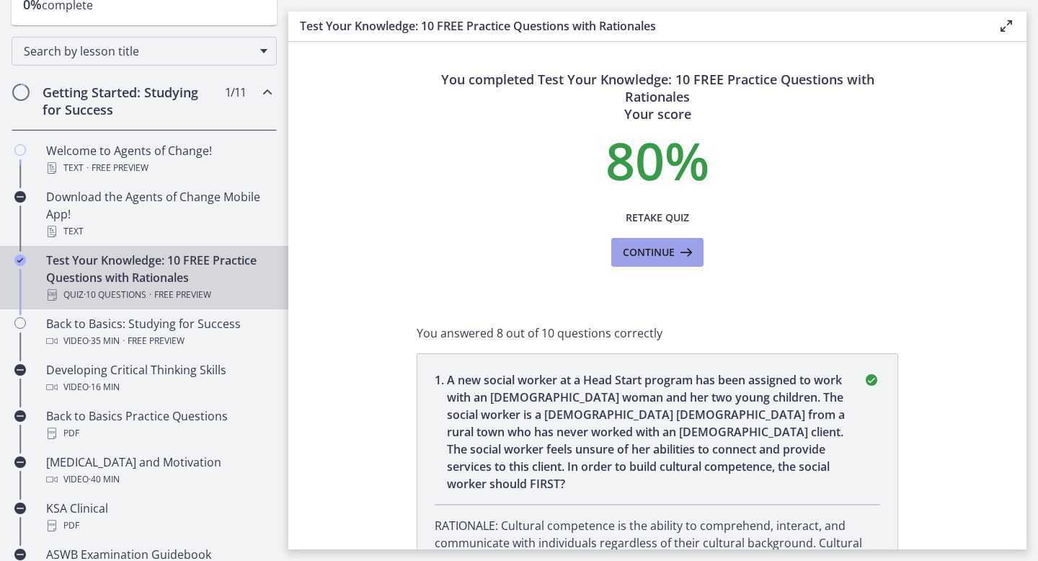
click at [686, 261] on button "Continue" at bounding box center [657, 252] width 92 height 29
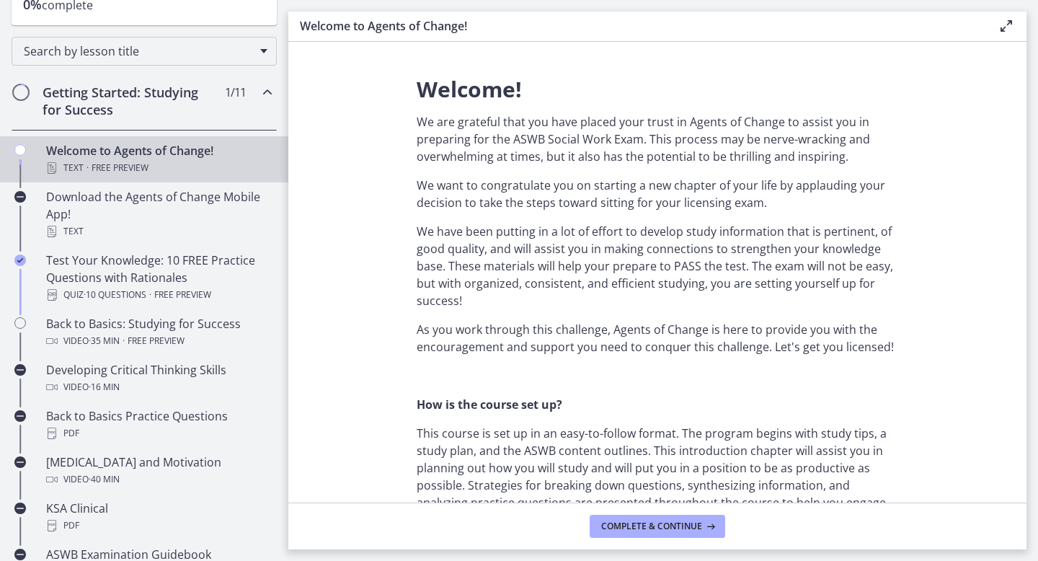
scroll to position [271, 0]
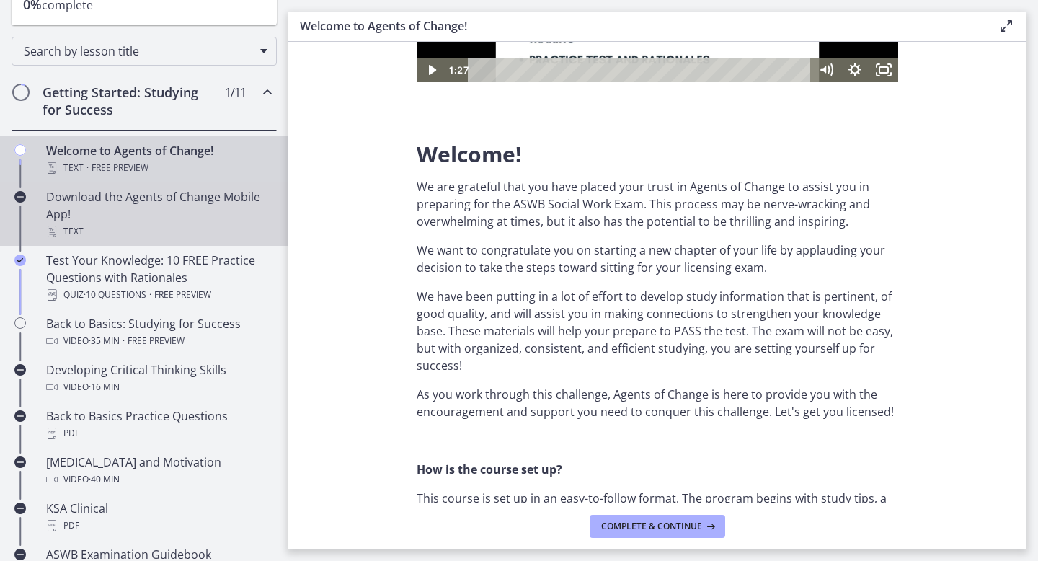
click at [217, 212] on div "Download the Agents of Change Mobile App! Text" at bounding box center [158, 214] width 225 height 52
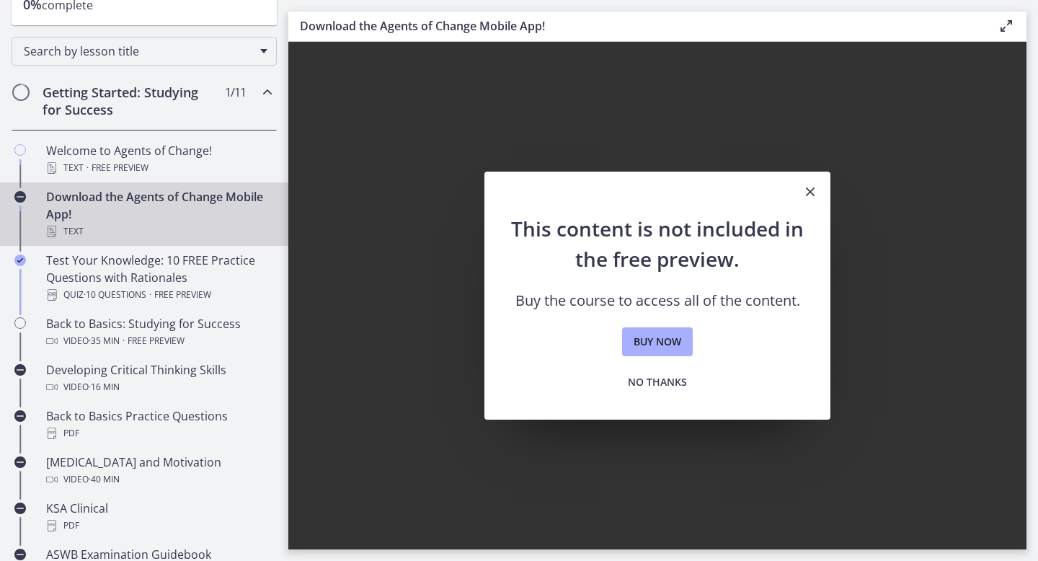
click at [807, 190] on icon "Close" at bounding box center [810, 191] width 17 height 17
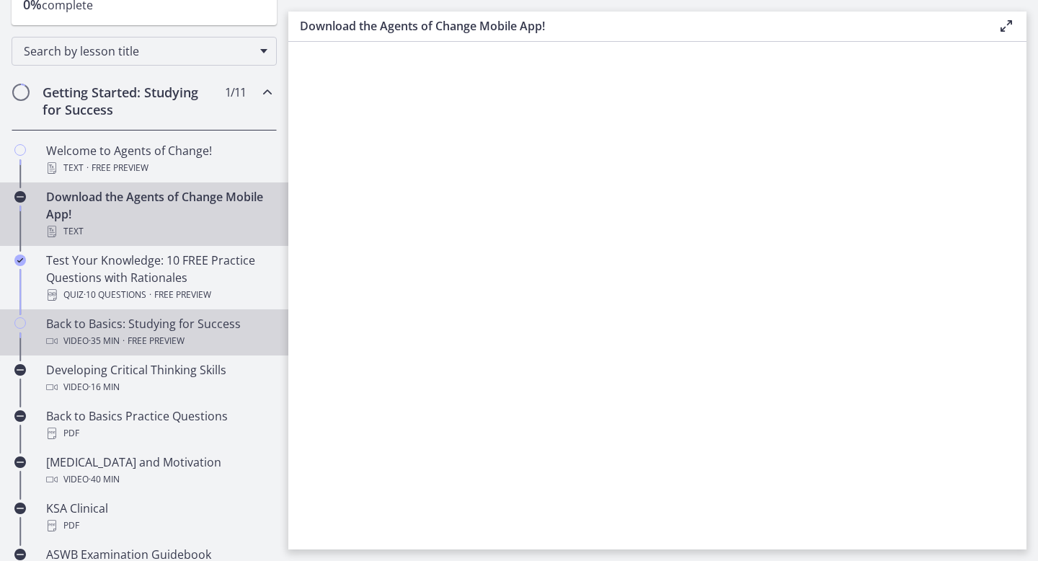
click at [213, 336] on div "Video · 35 min · Free preview" at bounding box center [158, 340] width 225 height 17
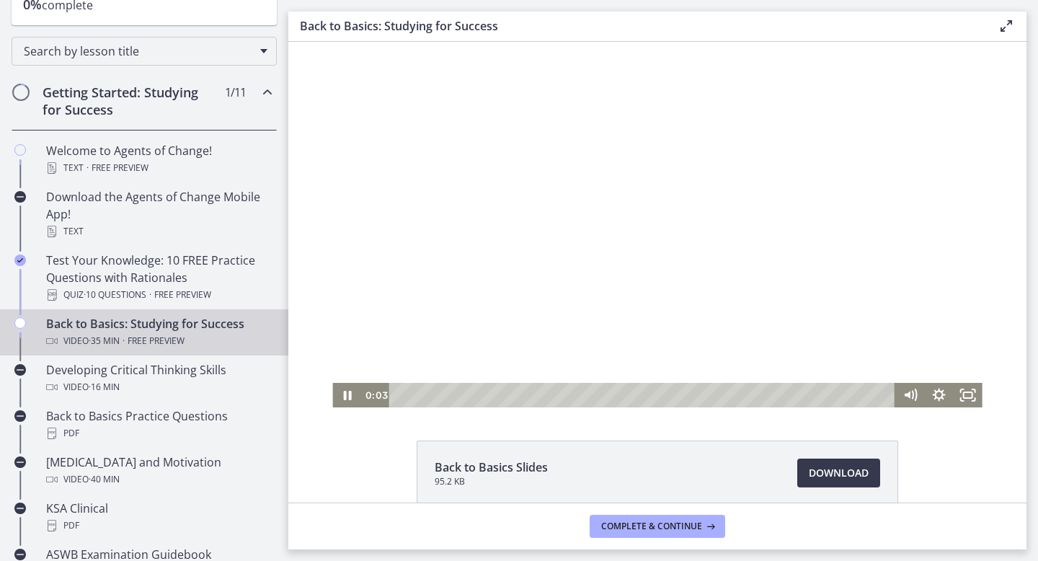
click at [546, 241] on div at bounding box center [657, 224] width 650 height 365
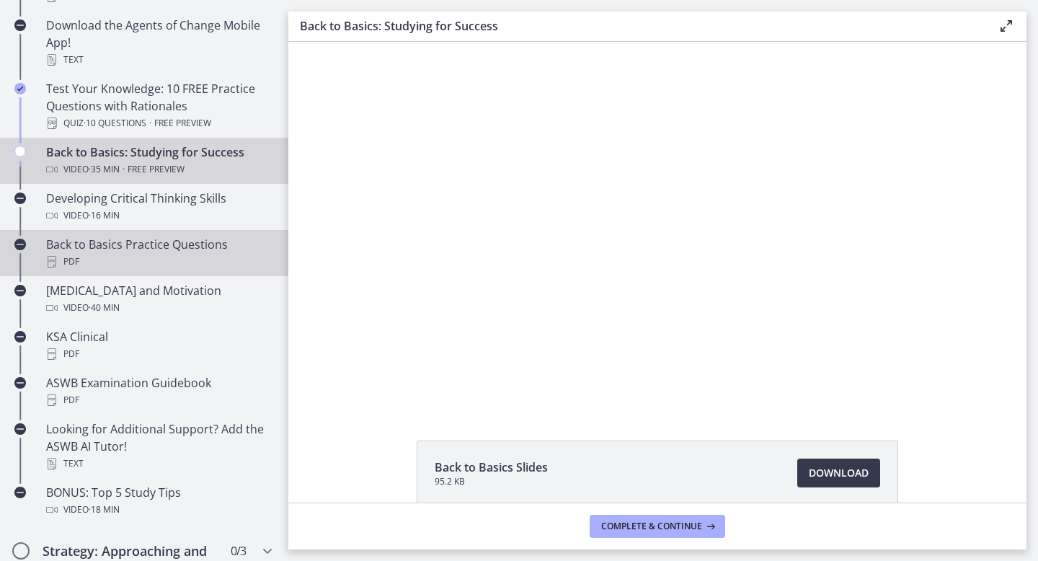
scroll to position [378, 0]
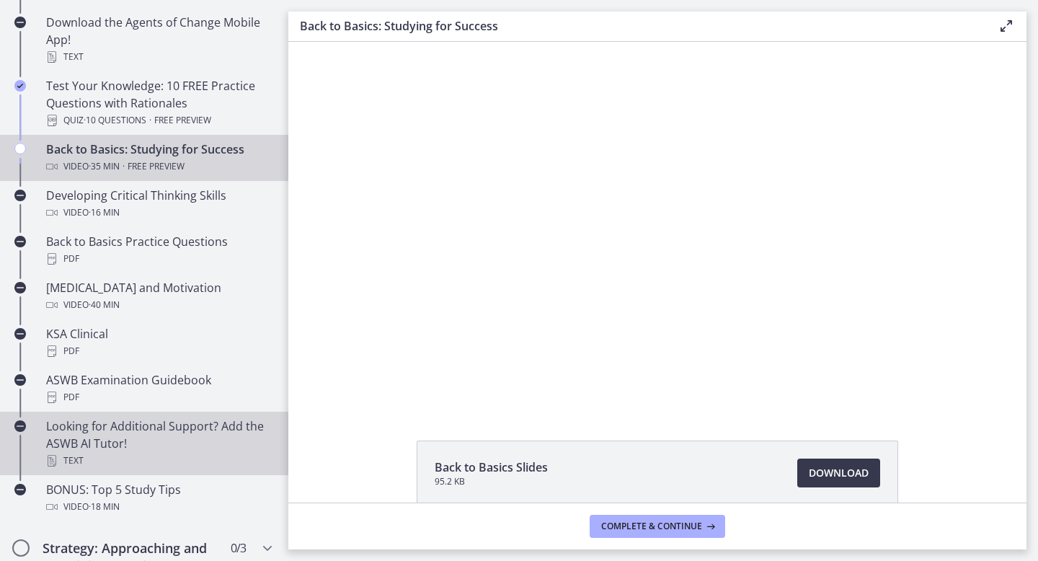
click at [231, 447] on div "Looking for Additional Support? Add the ASWB AI Tutor! Text" at bounding box center [158, 443] width 225 height 52
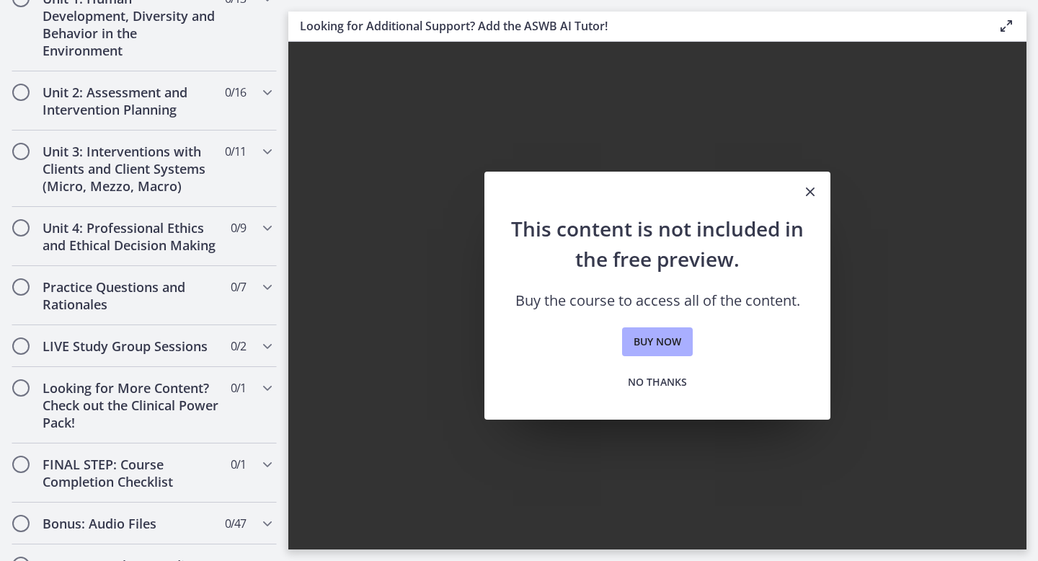
scroll to position [937, 0]
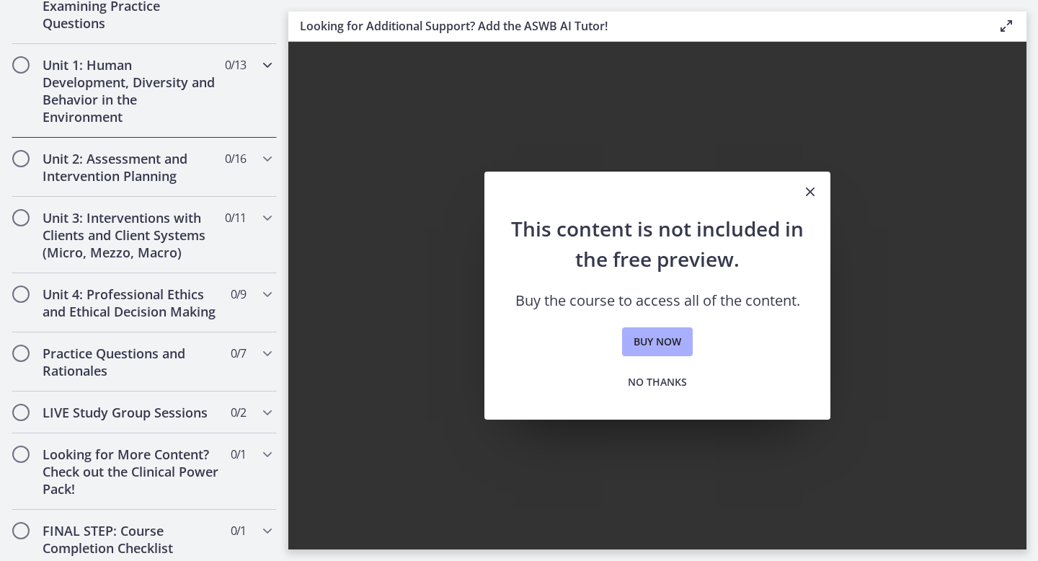
click at [154, 120] on h2 "Unit 1: Human Development, Diversity and Behavior in the Environment" at bounding box center [131, 90] width 176 height 69
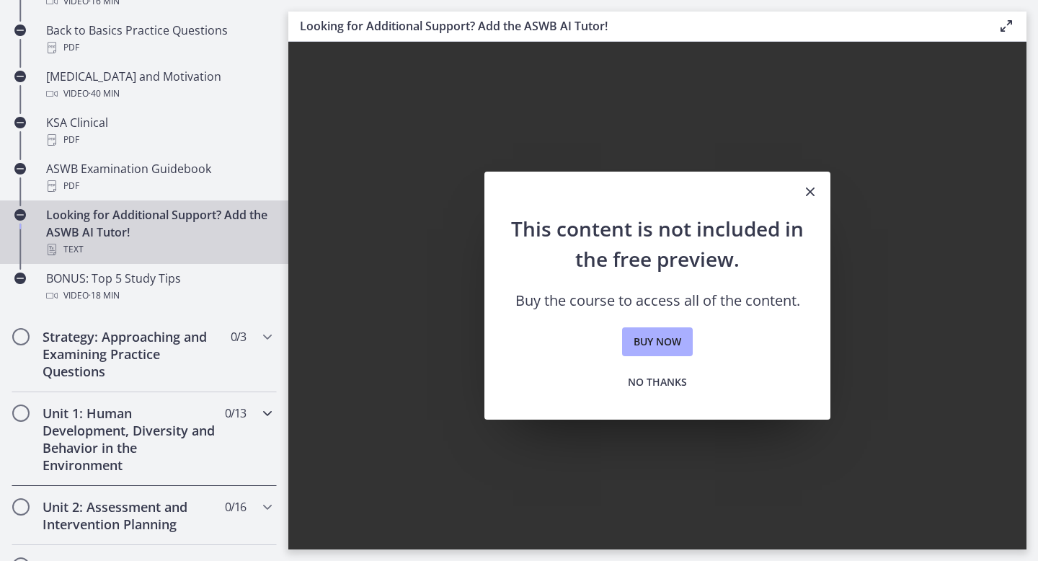
scroll to position [366, 0]
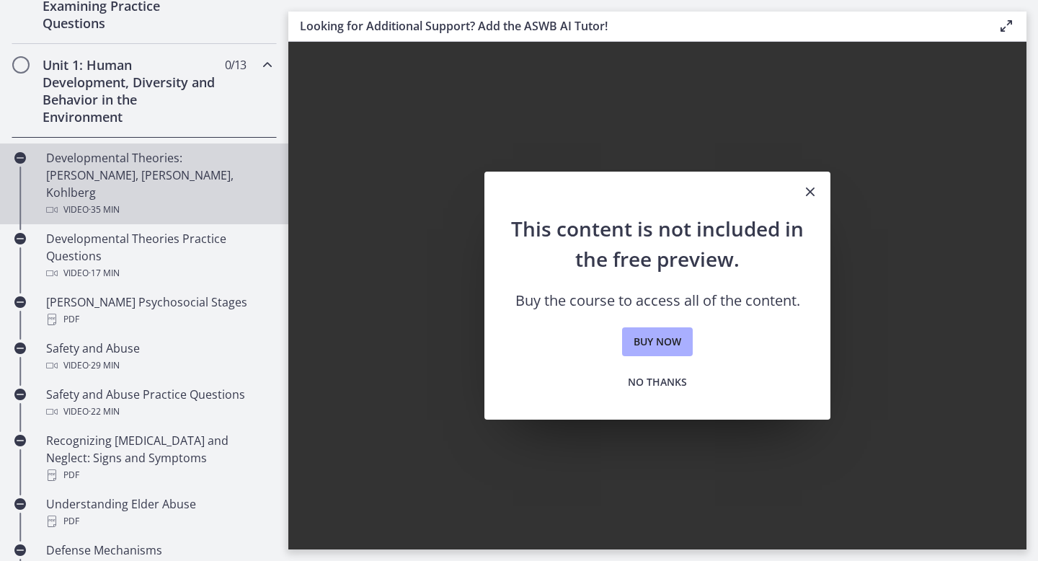
click at [145, 201] on div "Video · 35 min" at bounding box center [158, 209] width 225 height 17
click at [657, 379] on span "No thanks" at bounding box center [657, 381] width 59 height 17
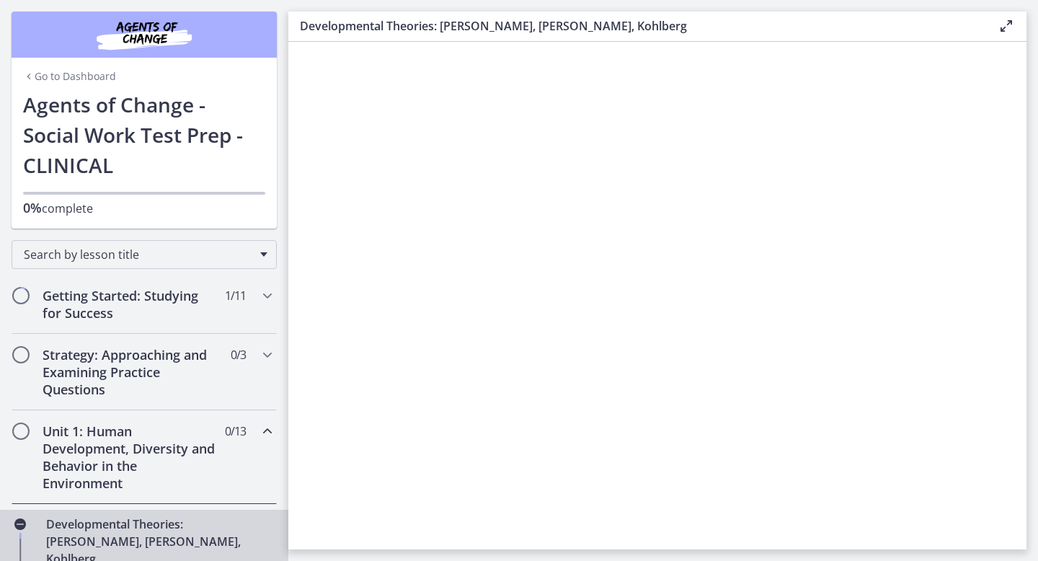
click at [90, 72] on link "Go to Dashboard" at bounding box center [69, 76] width 93 height 14
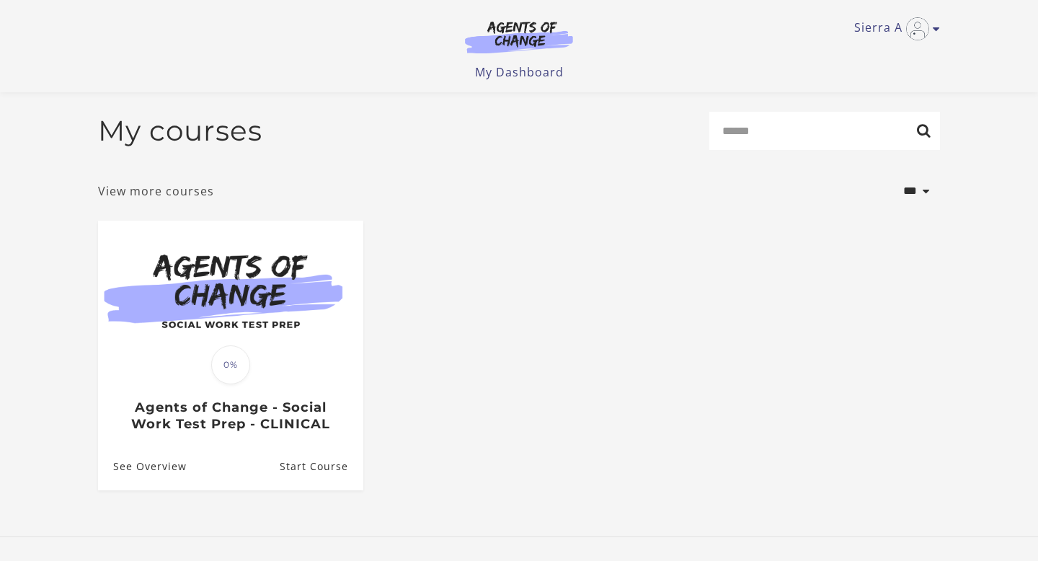
scroll to position [84, 0]
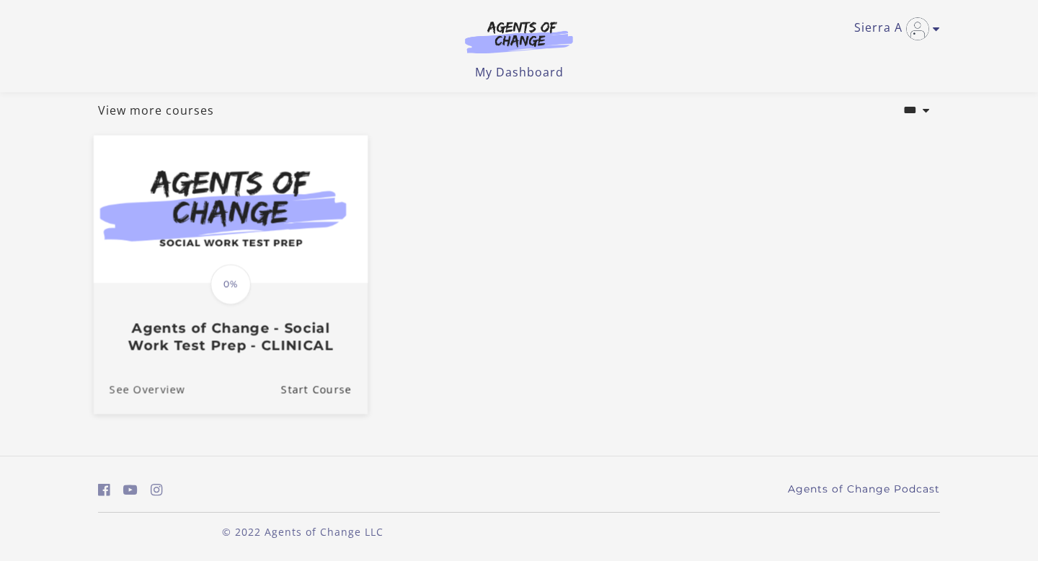
click at [165, 389] on link "See Overview" at bounding box center [140, 389] width 92 height 48
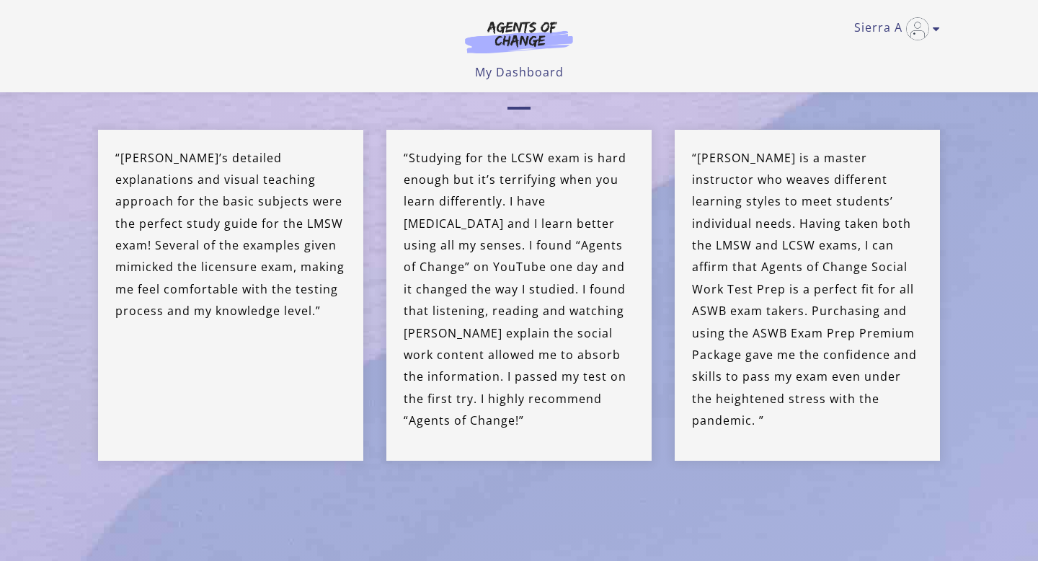
scroll to position [3606, 0]
